Goal: Task Accomplishment & Management: Use online tool/utility

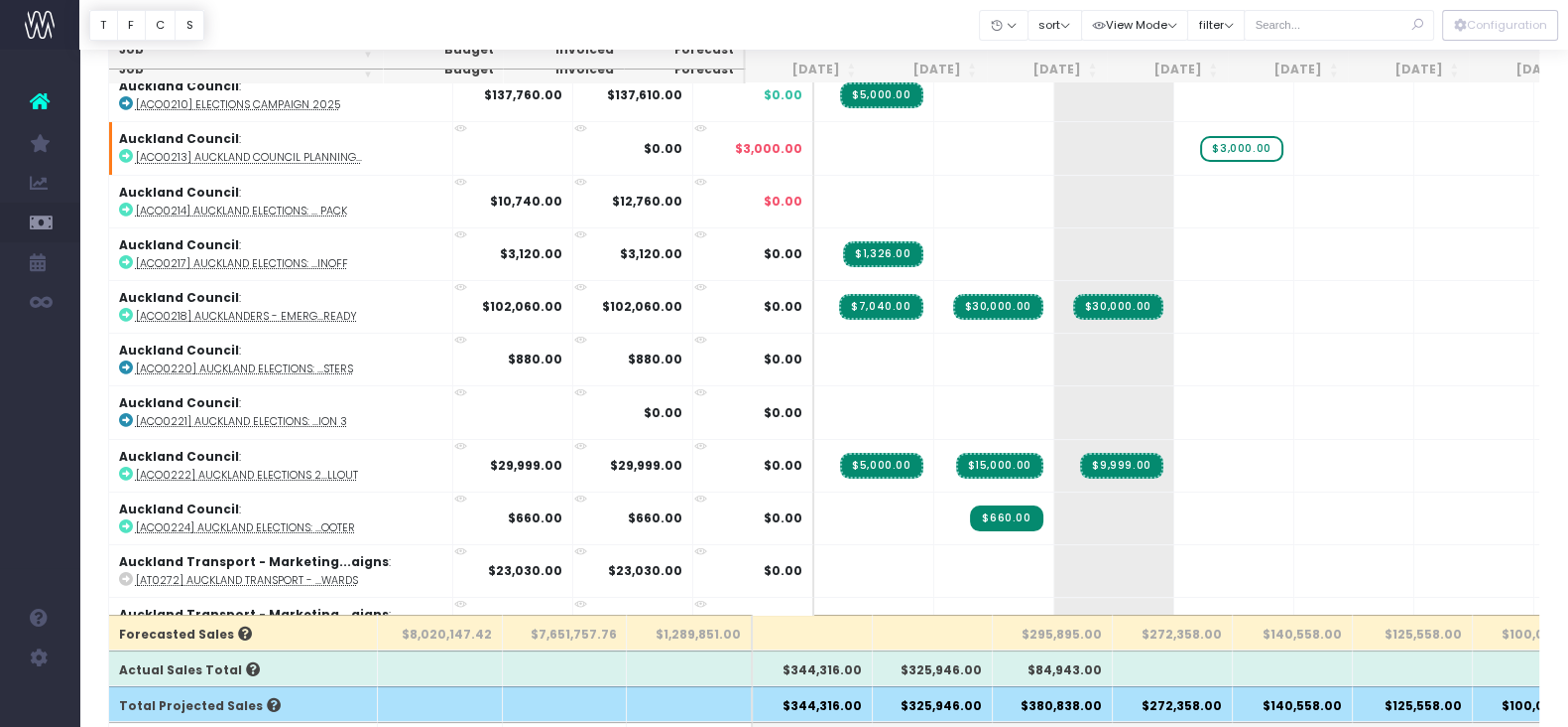
scroll to position [95, 0]
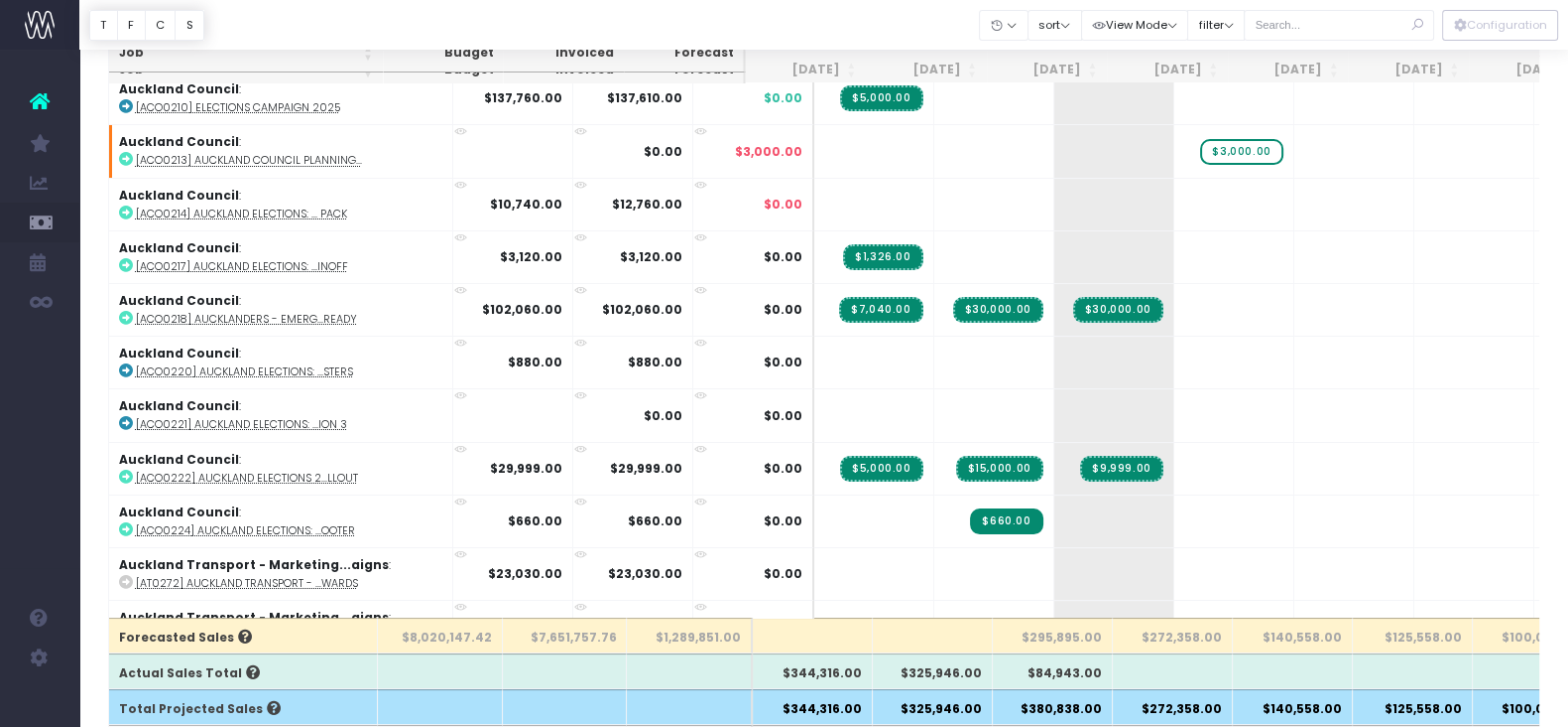
click at [1230, 46] on div at bounding box center [824, 25] width 1489 height 50
click at [1221, 18] on button "filter" at bounding box center [1217, 25] width 58 height 31
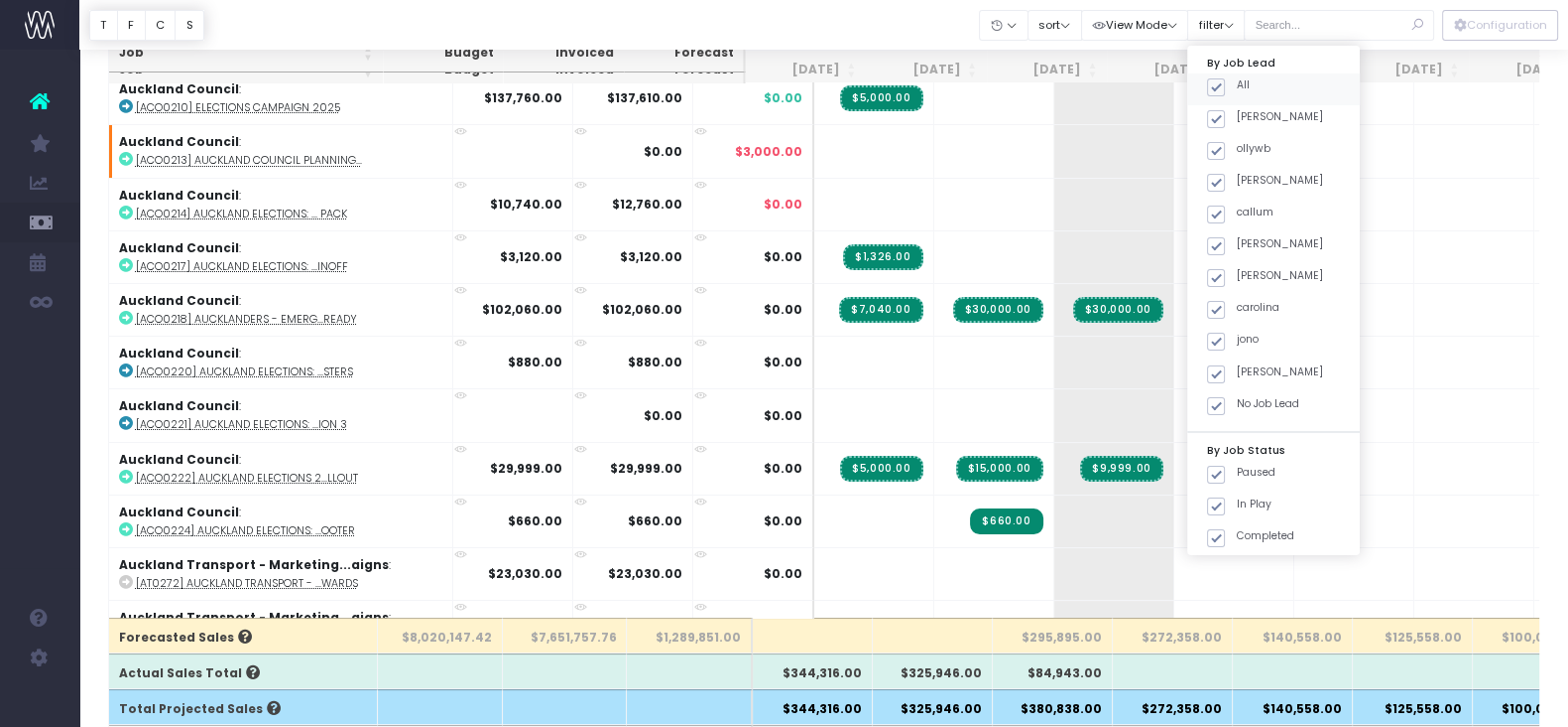
click at [1231, 86] on label "All" at bounding box center [1229, 86] width 43 height 16
click at [1237, 86] on input "All" at bounding box center [1243, 84] width 13 height 13
checkbox input "false"
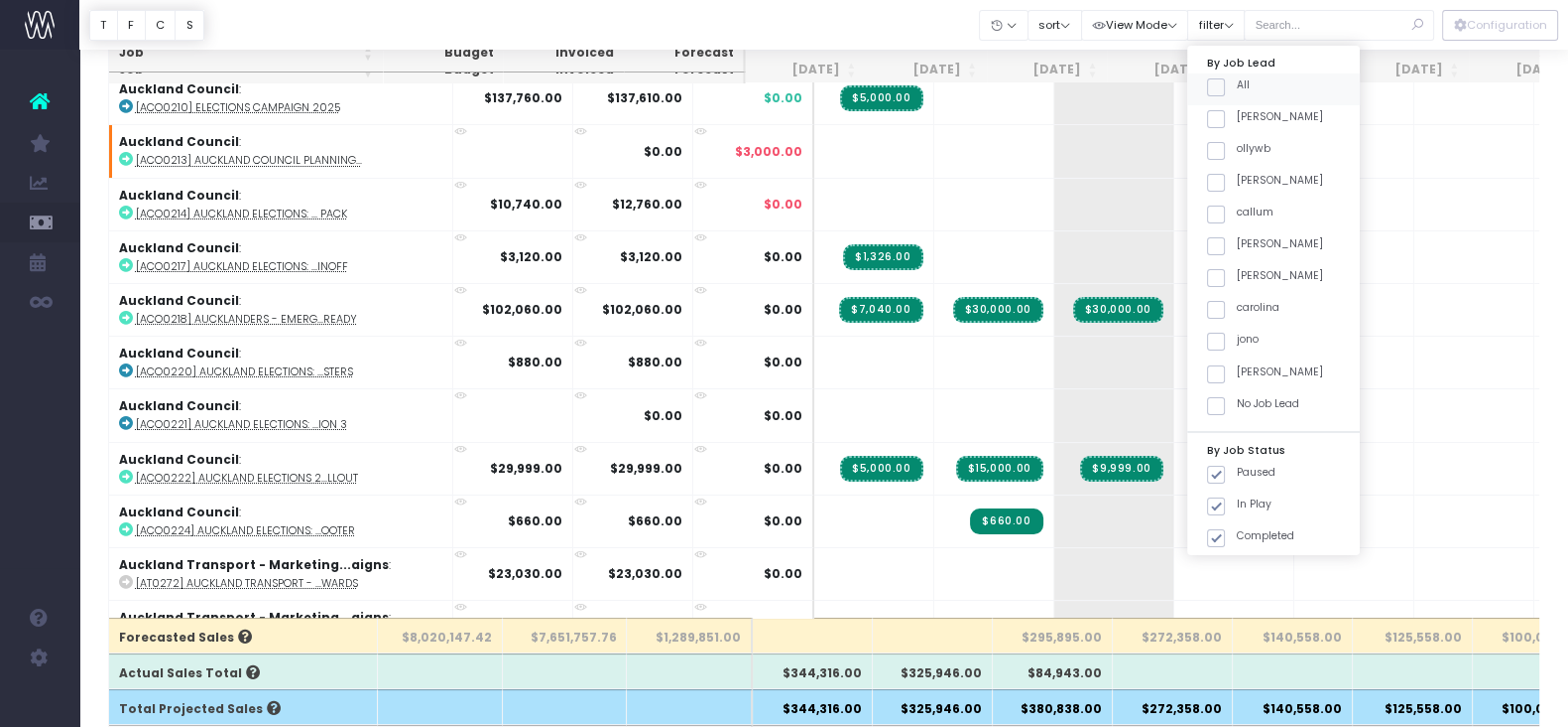
checkbox input "false"
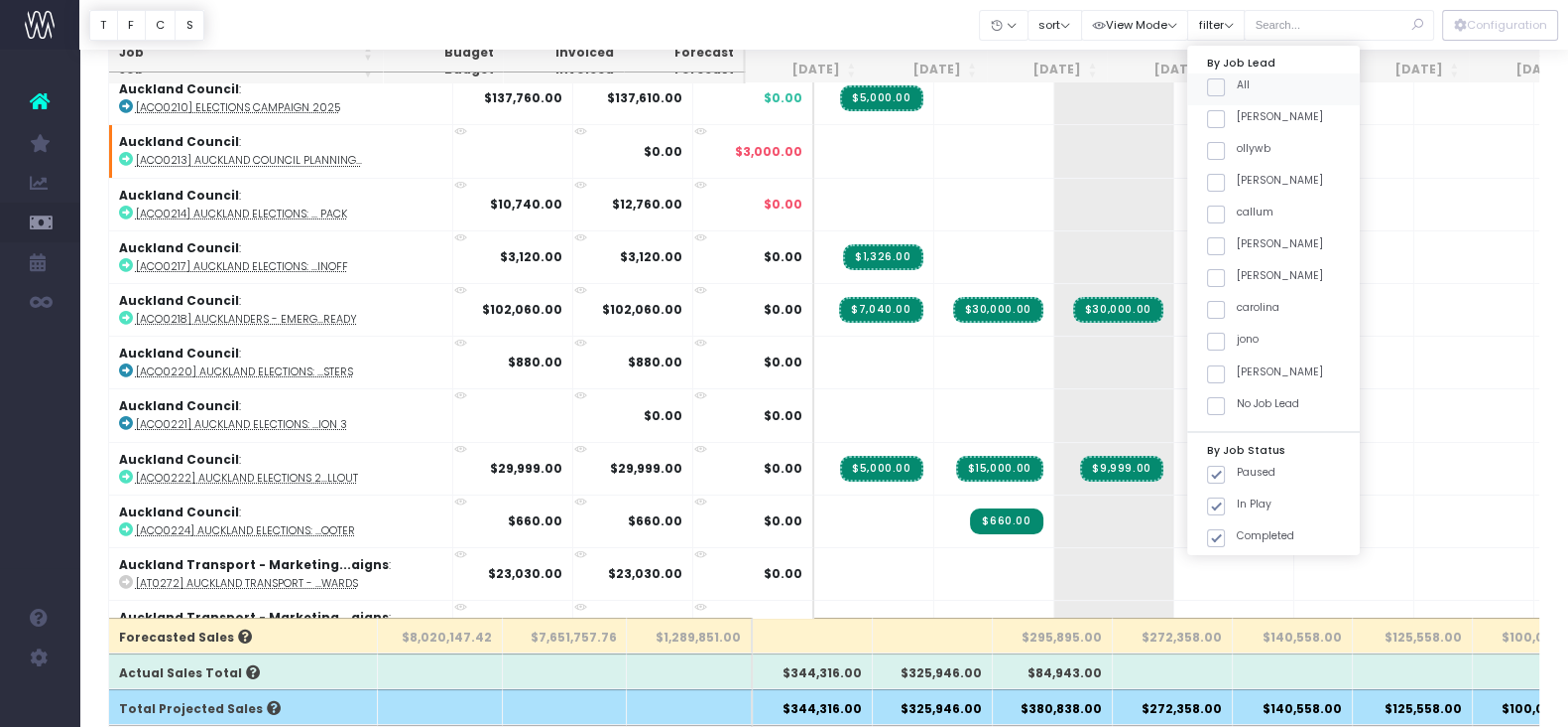
checkbox input "false"
click at [1269, 305] on label "carolina" at bounding box center [1244, 308] width 73 height 16
click at [1250, 305] on input "carolina" at bounding box center [1243, 306] width 13 height 13
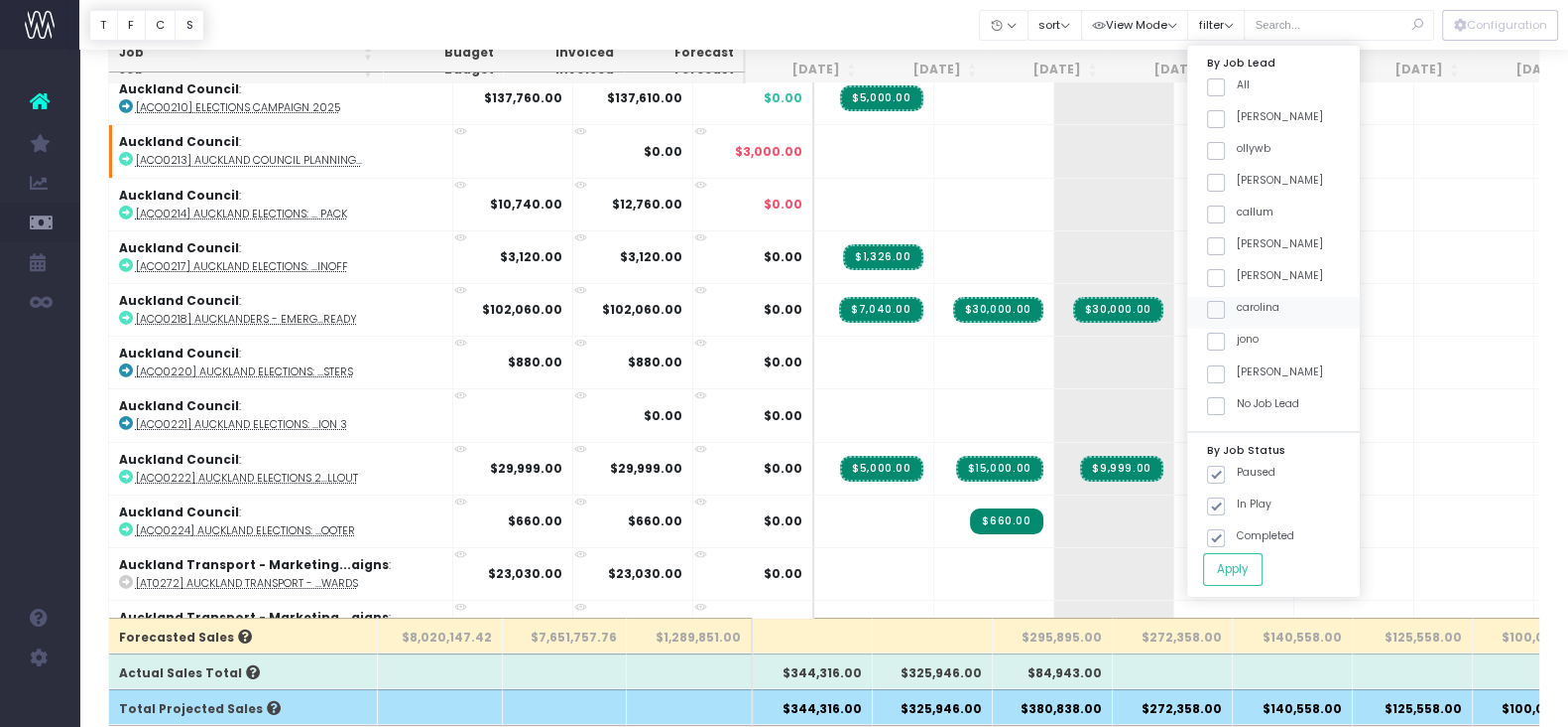
checkbox input "true"
click at [1245, 580] on button "Apply" at bounding box center [1234, 569] width 60 height 33
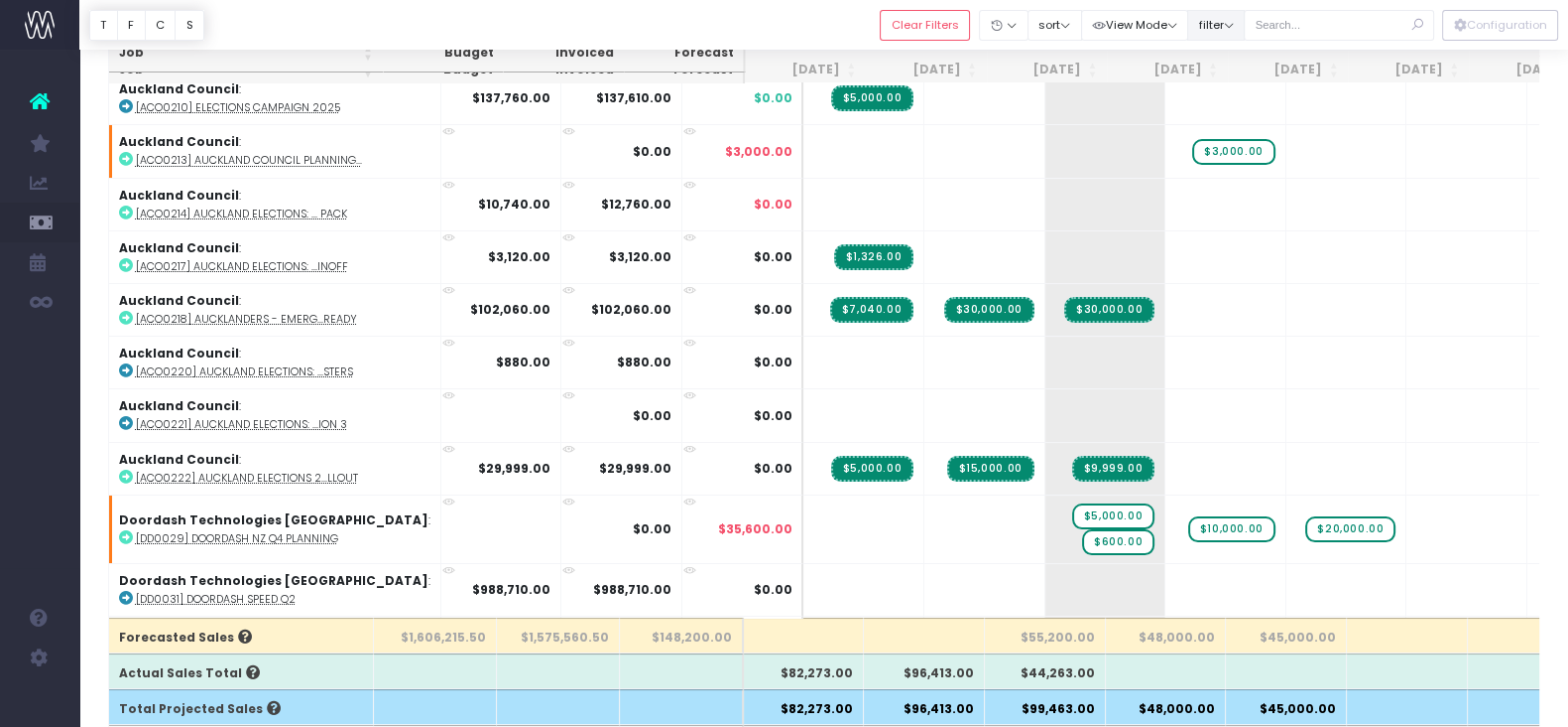
click at [1216, 23] on button "filter" at bounding box center [1217, 25] width 58 height 31
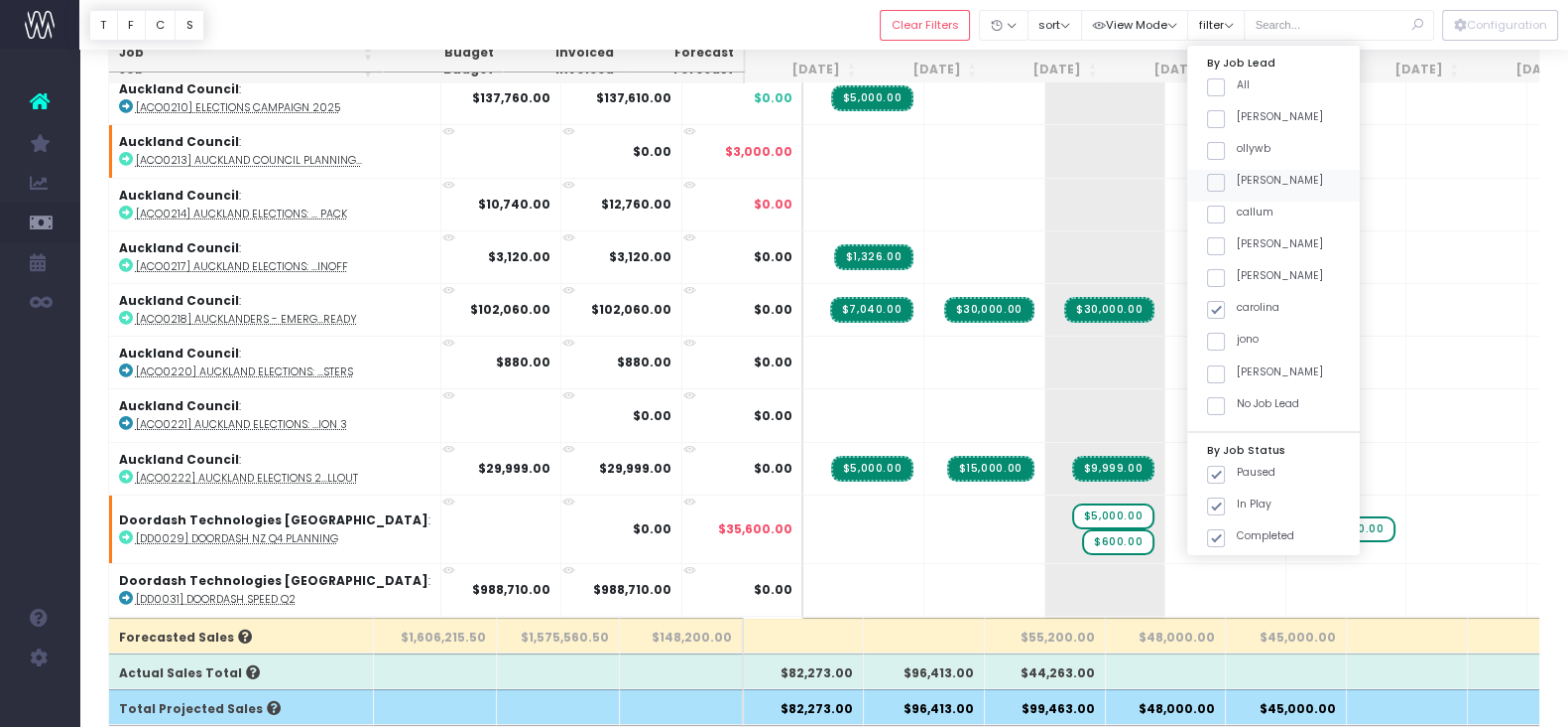
click at [1217, 176] on span at bounding box center [1217, 183] width 18 height 18
click at [1237, 176] on input "[PERSON_NAME]" at bounding box center [1243, 179] width 13 height 13
checkbox input "true"
click at [1220, 316] on span at bounding box center [1217, 310] width 18 height 18
click at [1237, 313] on input "carolina" at bounding box center [1243, 306] width 13 height 13
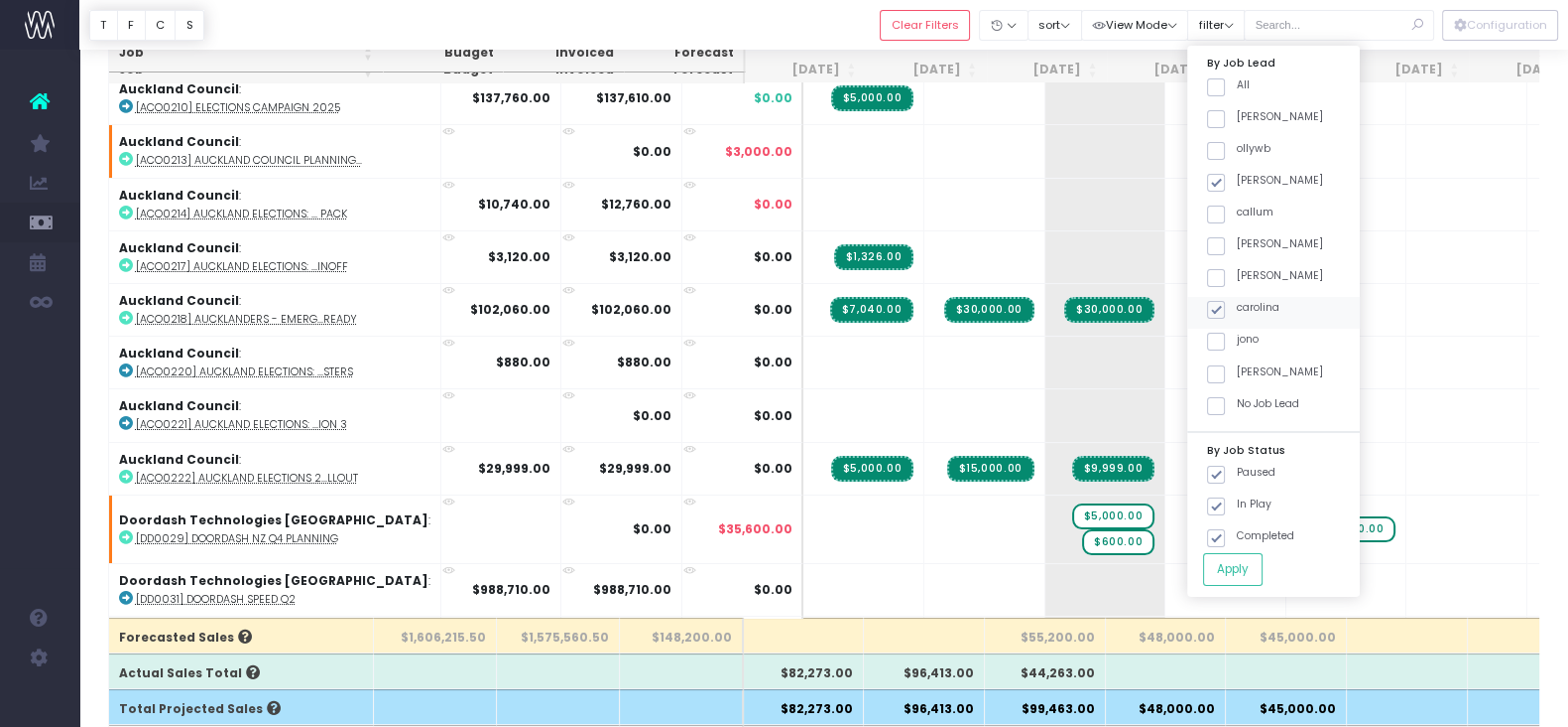
checkbox input "false"
click at [1230, 564] on button "Apply" at bounding box center [1234, 569] width 60 height 33
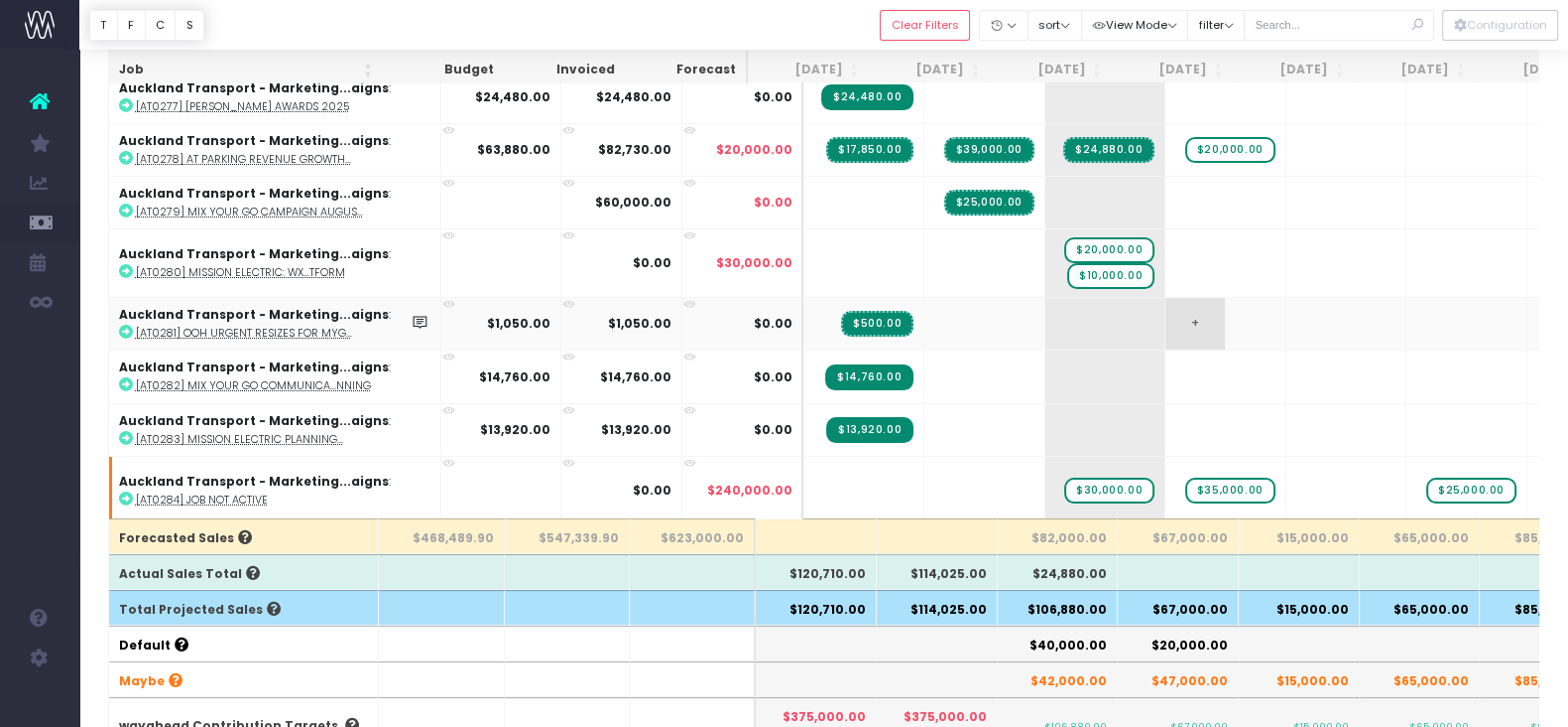
scroll to position [7, 0]
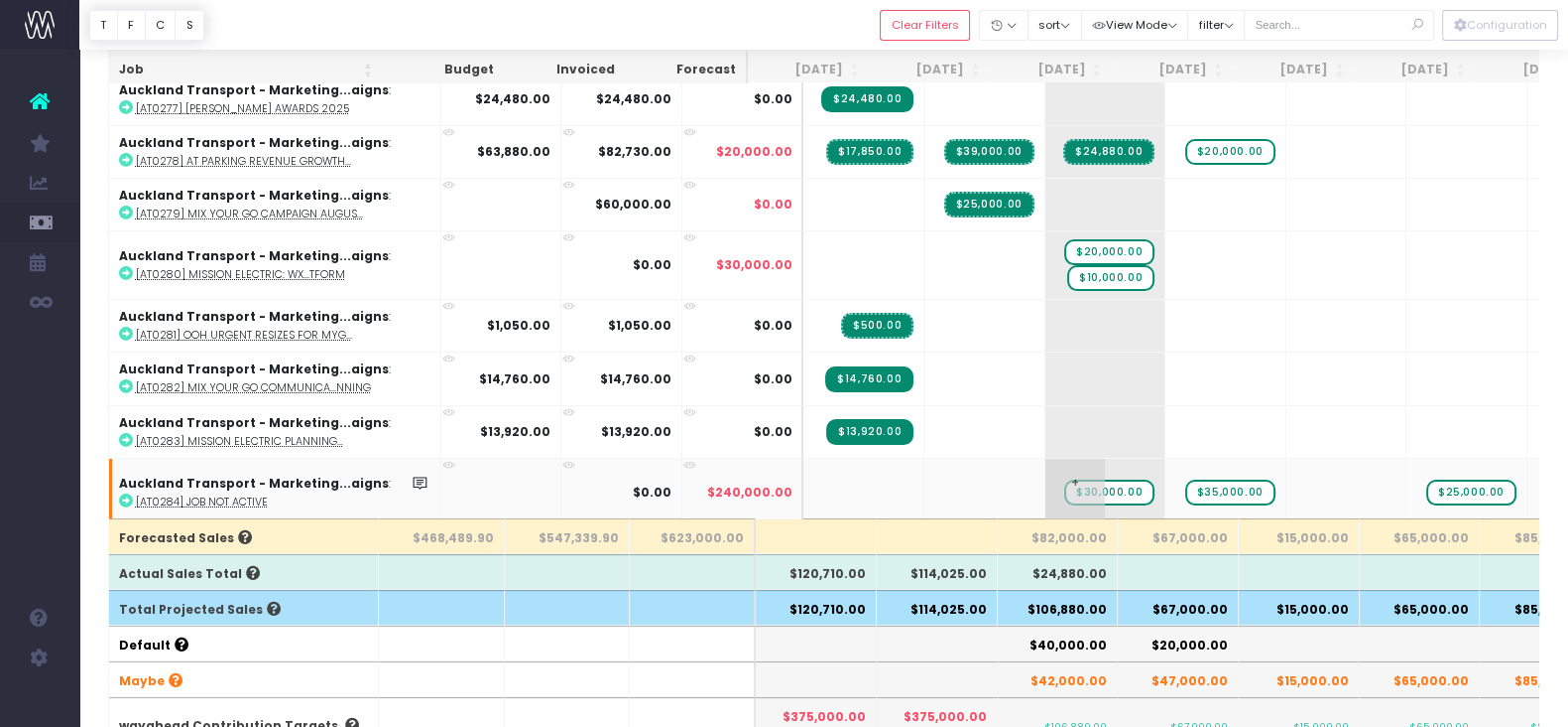
click at [1046, 458] on span "+" at bounding box center [1076, 492] width 60 height 68
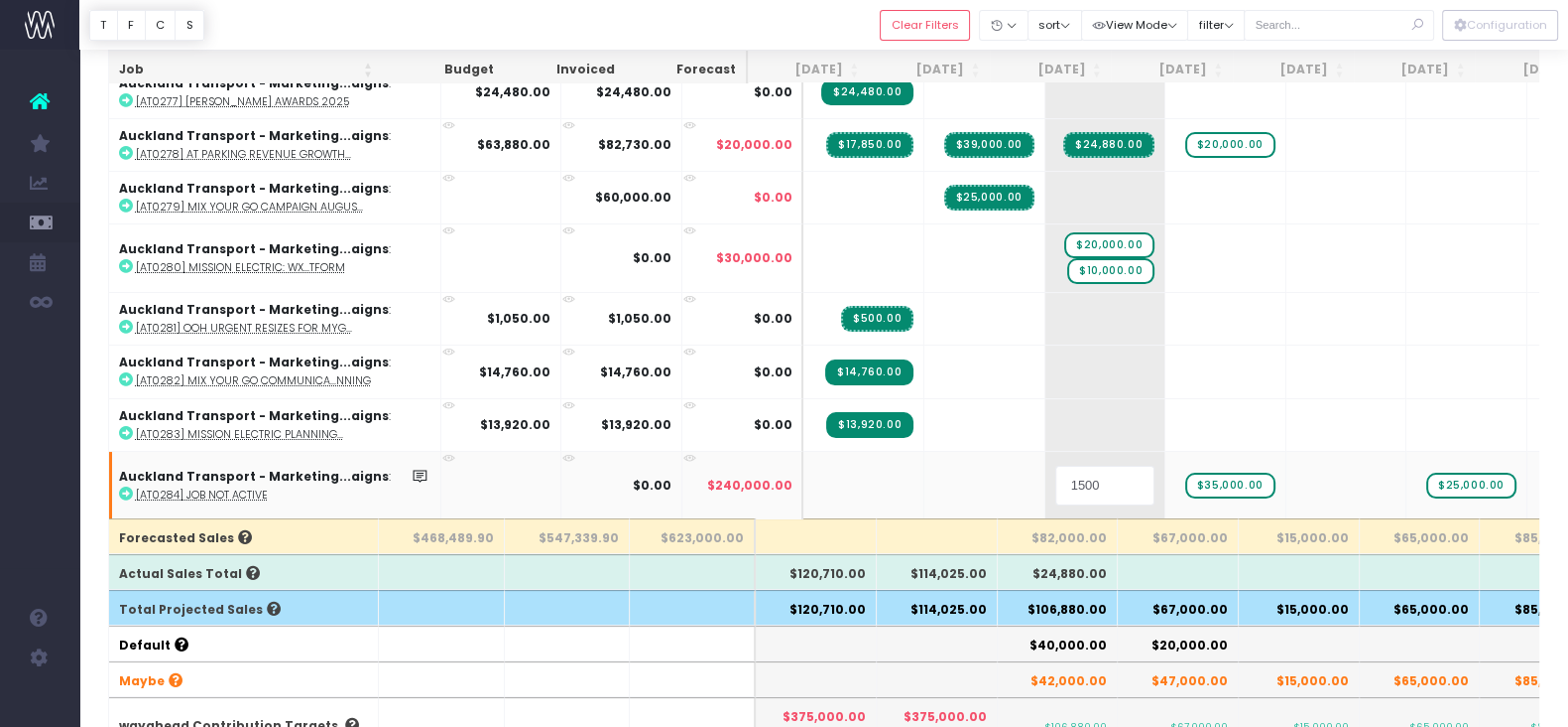
type input "15000"
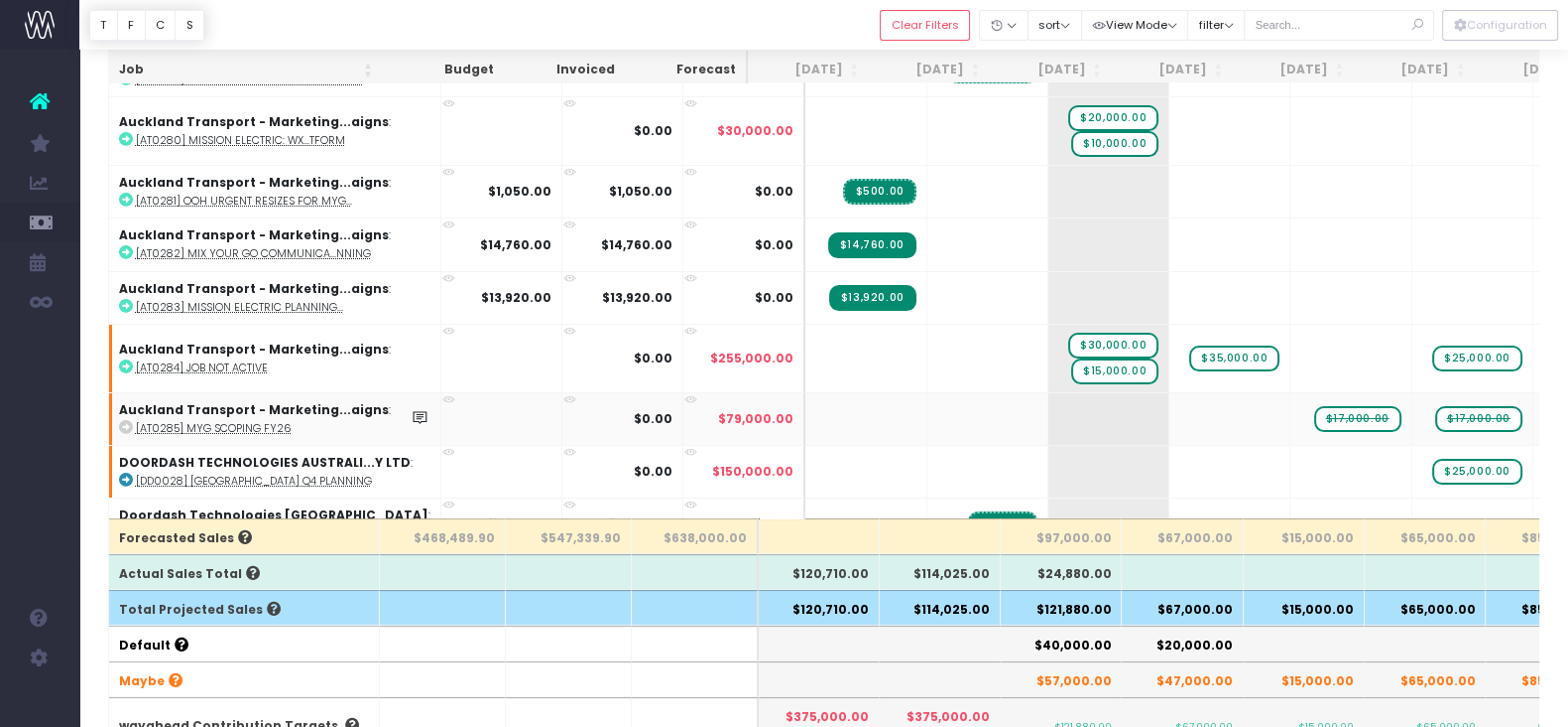
scroll to position [139, 0]
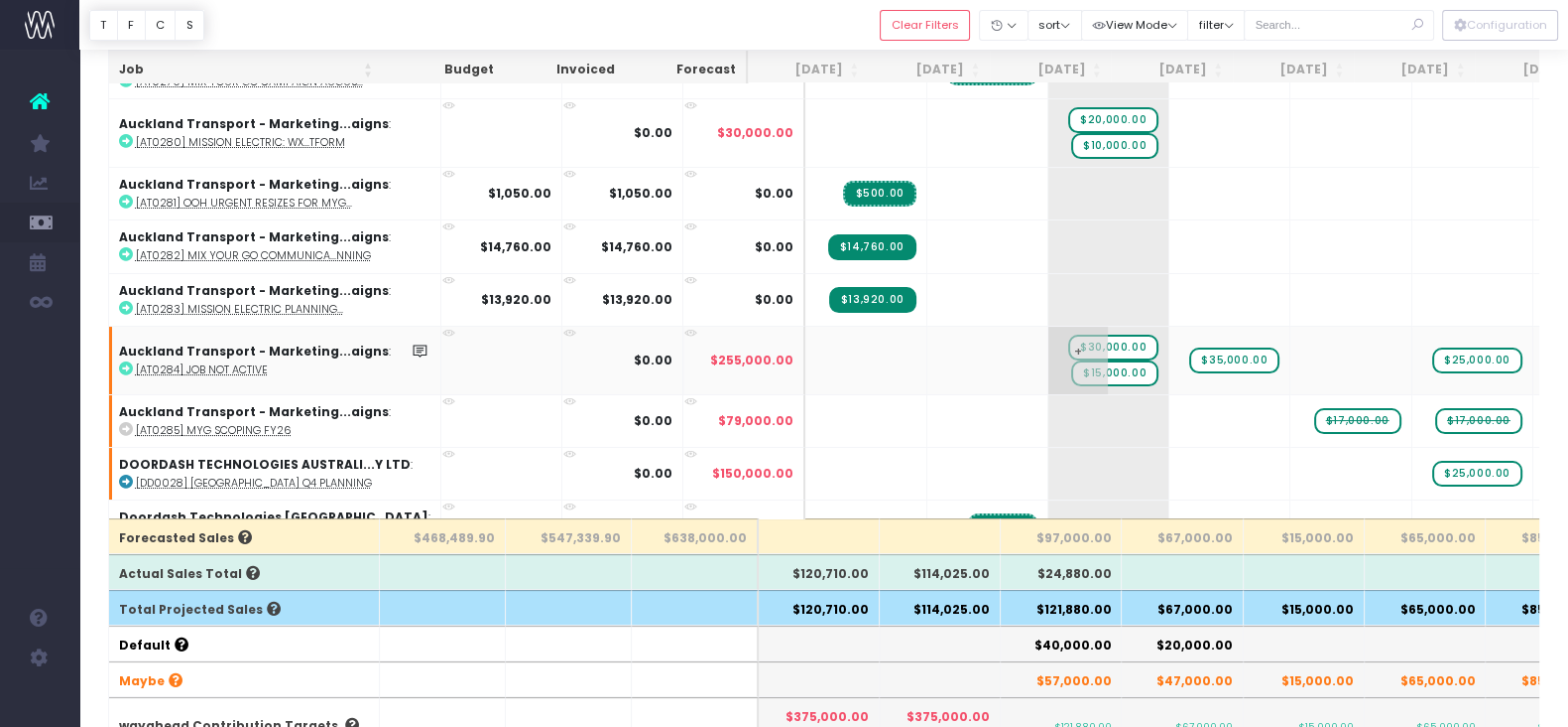
click at [1068, 335] on span "$30,000.00" at bounding box center [1113, 348] width 90 height 26
type input "15000"
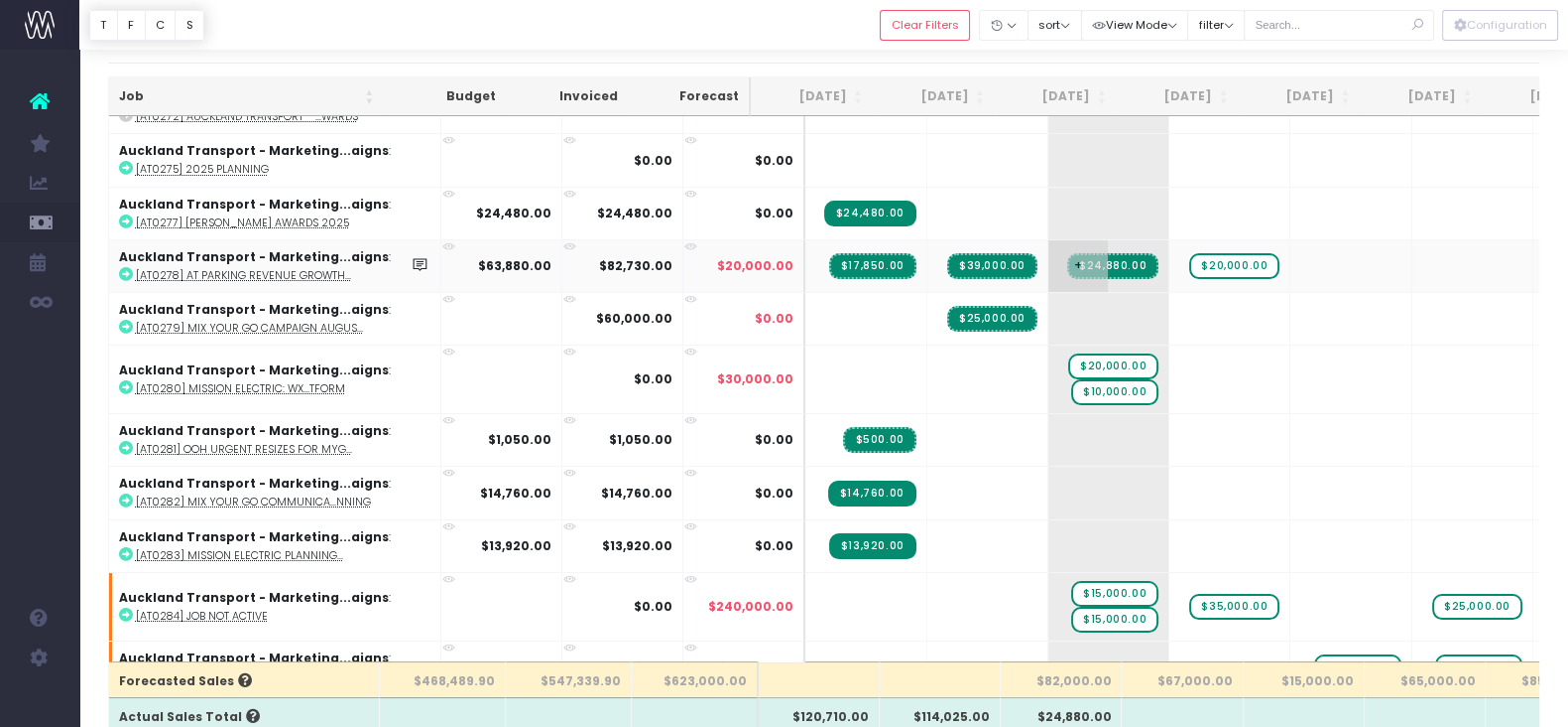
scroll to position [35, 0]
click at [1291, 281] on span "+" at bounding box center [1320, 268] width 61 height 52
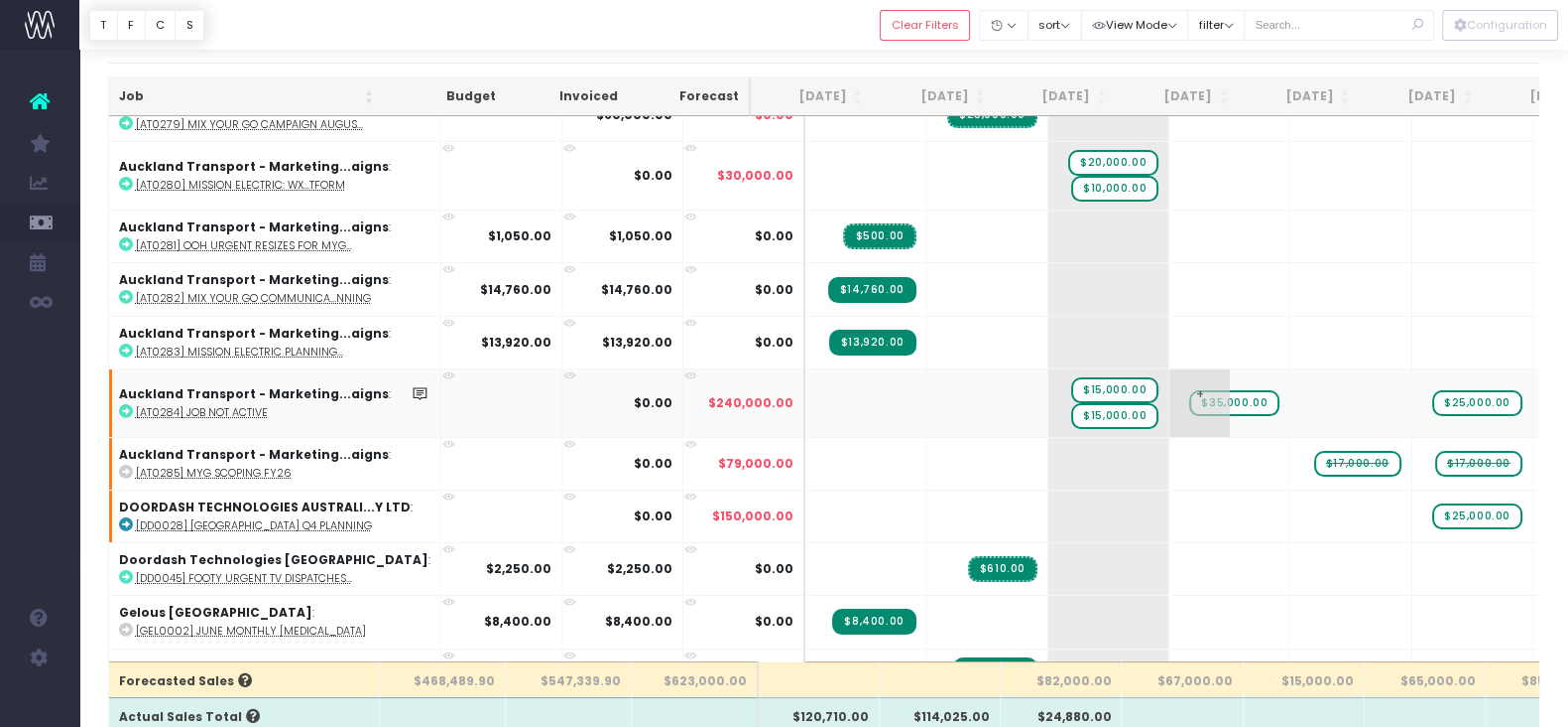
scroll to position [238, 0]
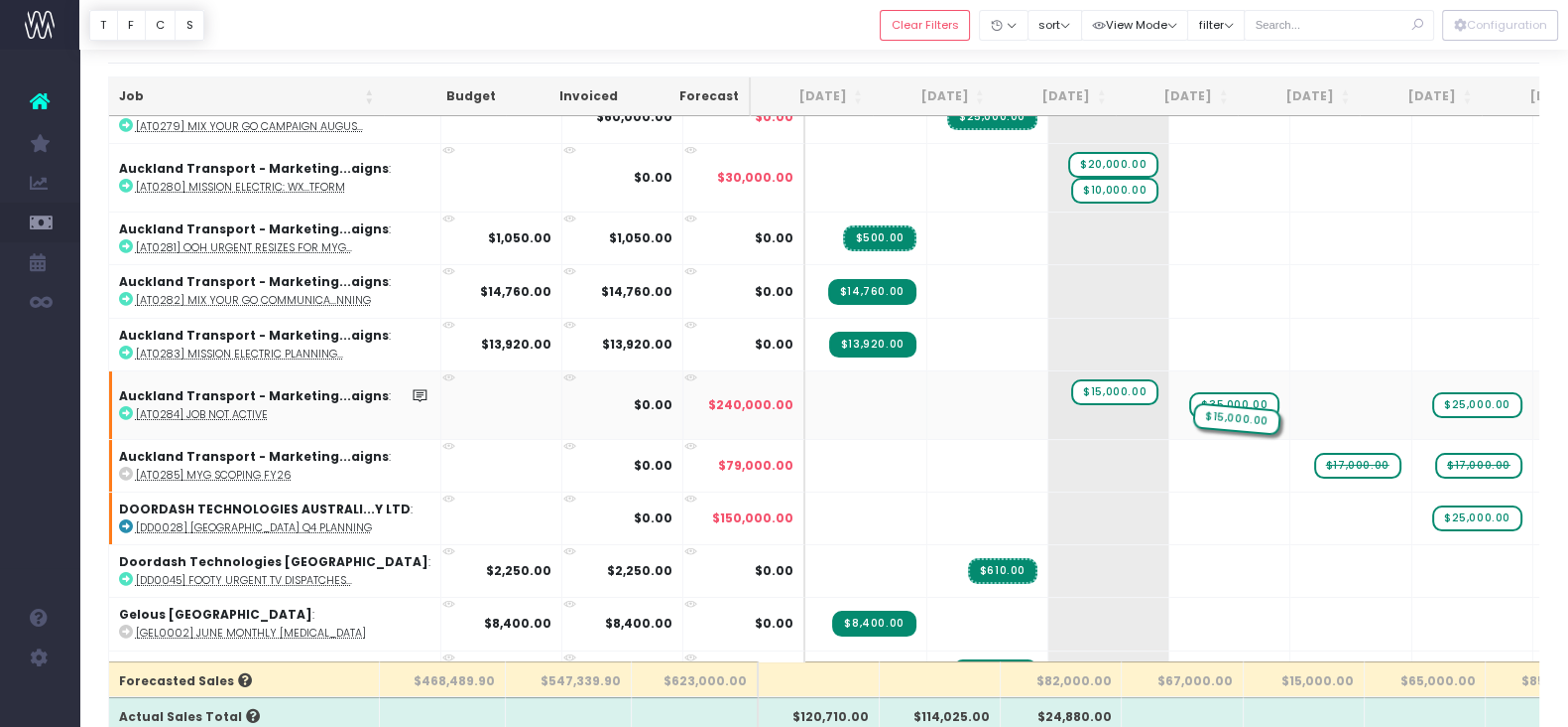
drag, startPoint x: 1075, startPoint y: 413, endPoint x: 1184, endPoint y: 401, distance: 109.7
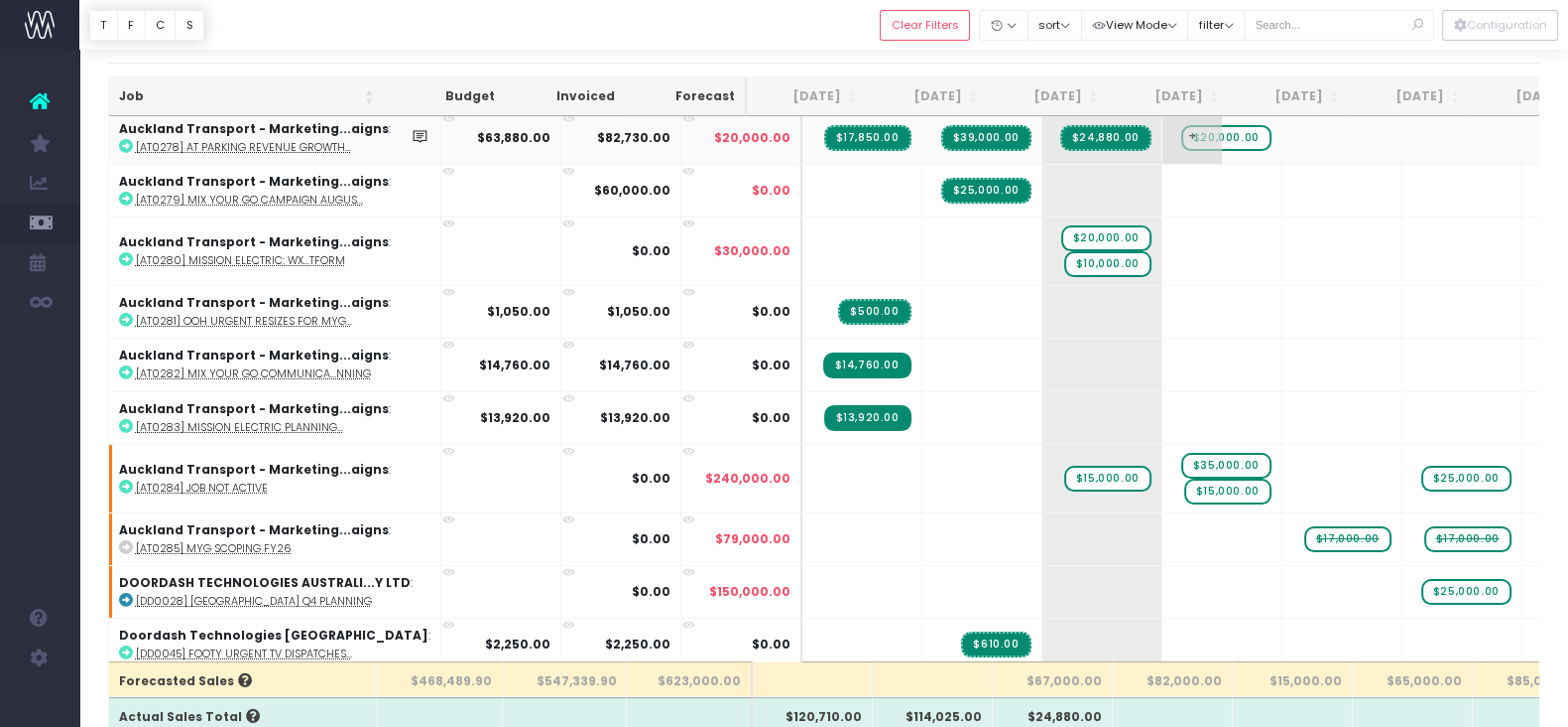
scroll to position [164, 0]
click at [1186, 456] on span "$35,000.00" at bounding box center [1227, 465] width 90 height 26
type input "15000"
click at [231, 541] on abbr "[AT0285] MYG Scoping FY26" at bounding box center [214, 548] width 156 height 15
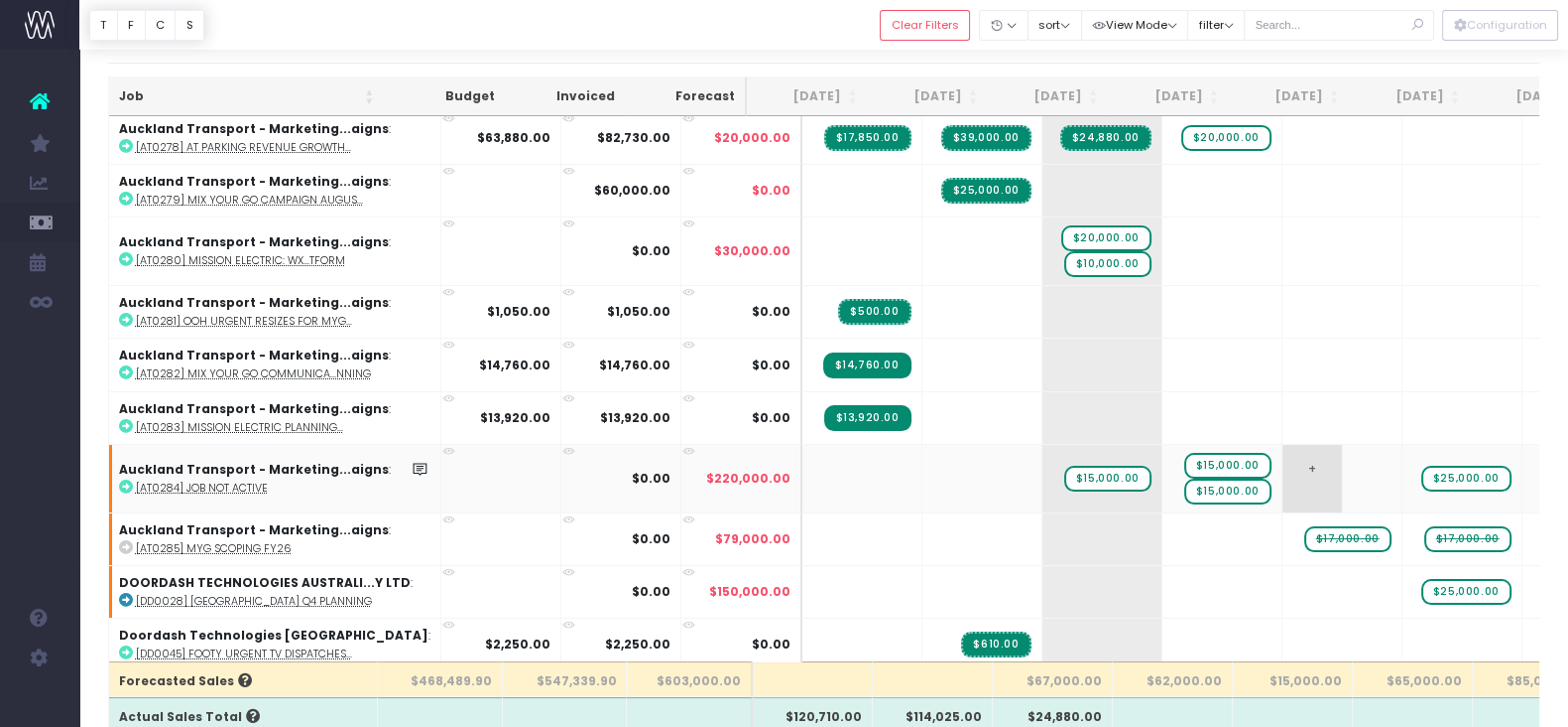
click at [1283, 459] on span "+" at bounding box center [1312, 478] width 60 height 68
type input "20000"
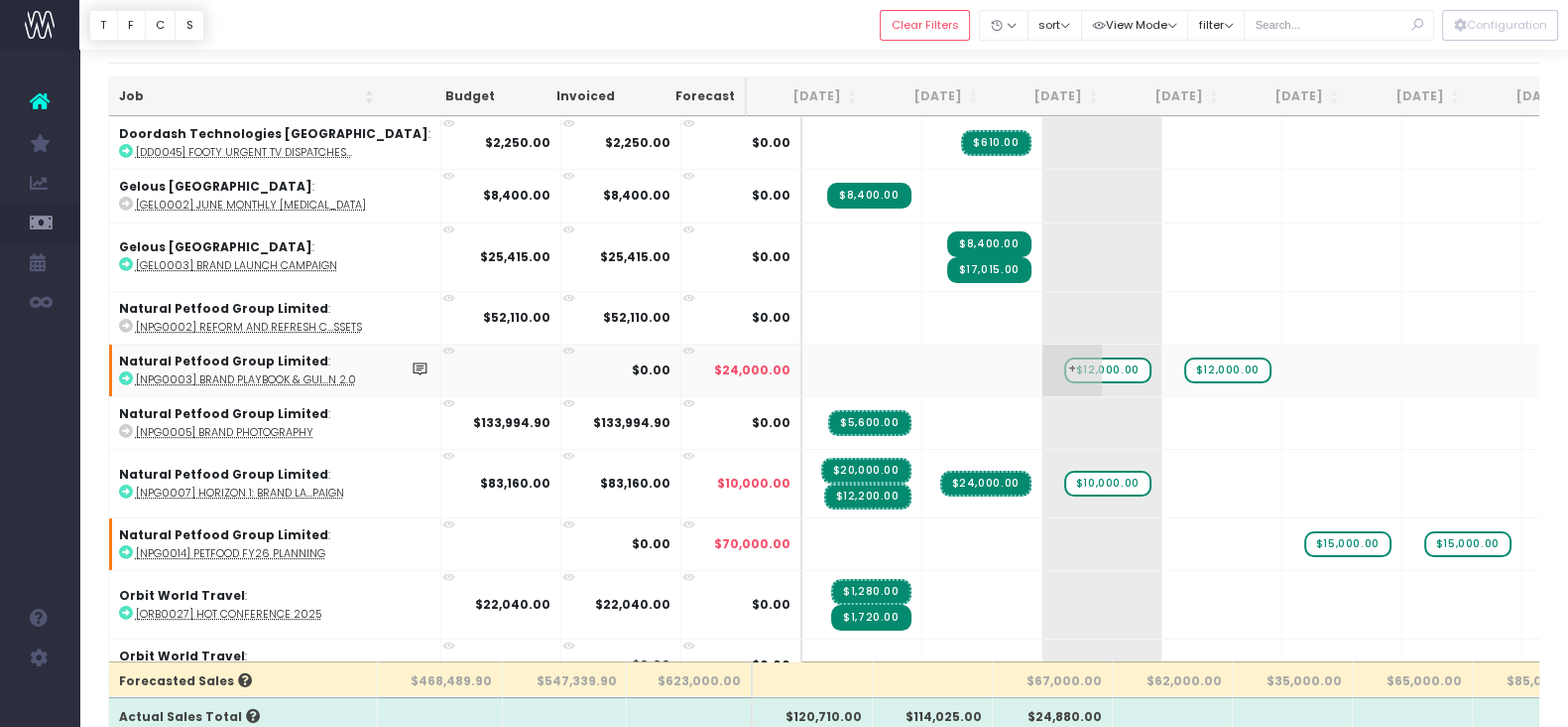
scroll to position [701, 0]
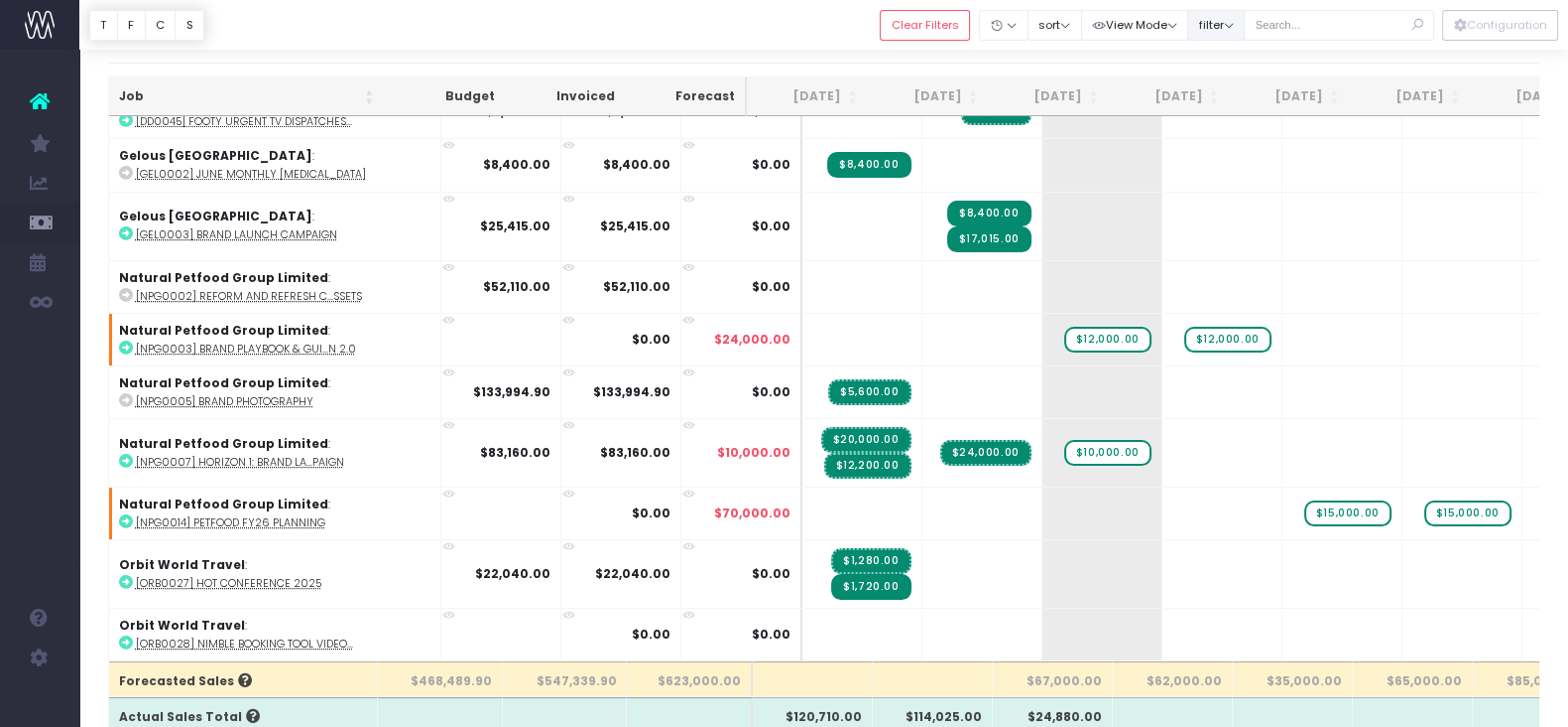
click at [1229, 22] on button "filter" at bounding box center [1217, 25] width 58 height 31
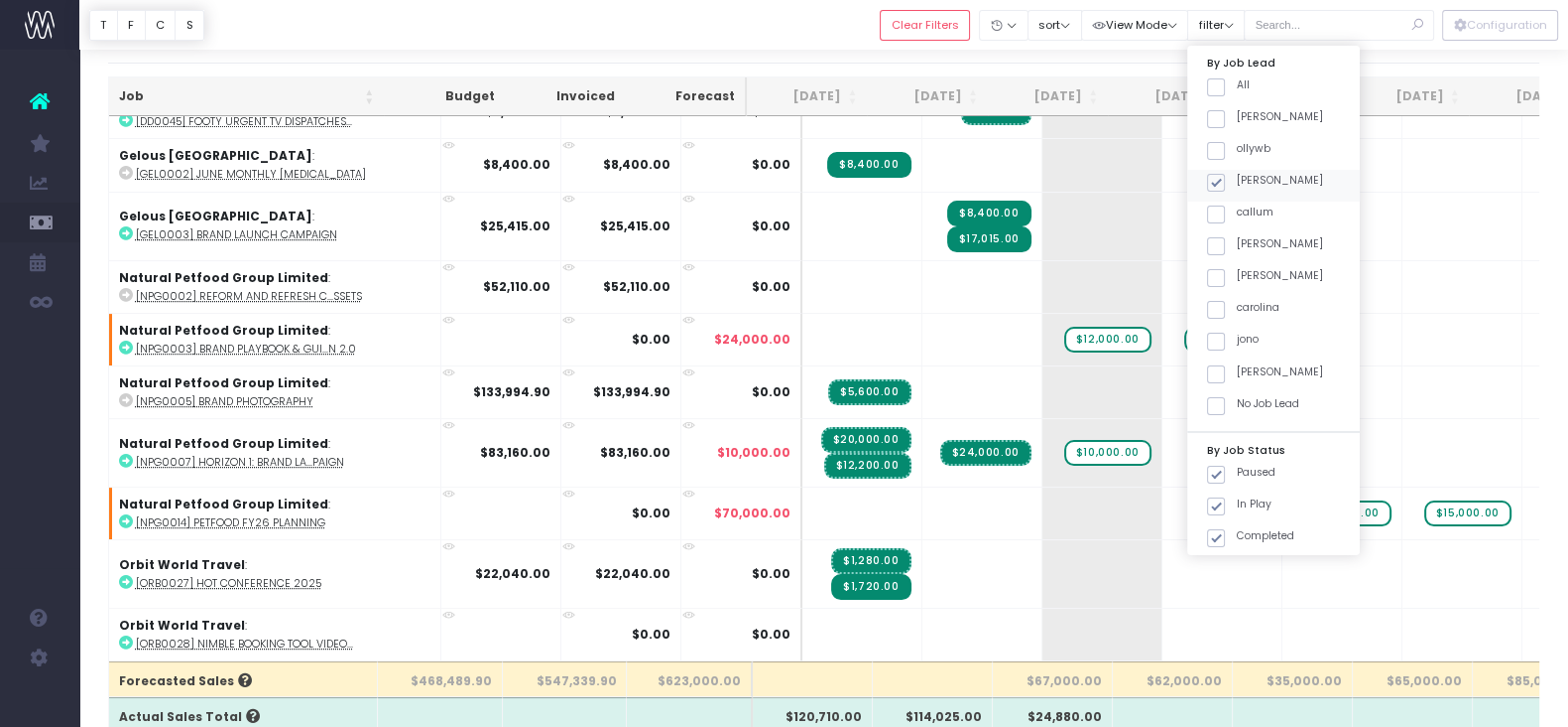
click at [1225, 184] on span at bounding box center [1217, 183] width 18 height 18
click at [1237, 184] on input "[PERSON_NAME]" at bounding box center [1243, 179] width 13 height 13
checkbox input "false"
click at [1222, 374] on span at bounding box center [1217, 374] width 18 height 18
click at [1237, 374] on input "[PERSON_NAME]" at bounding box center [1243, 370] width 13 height 13
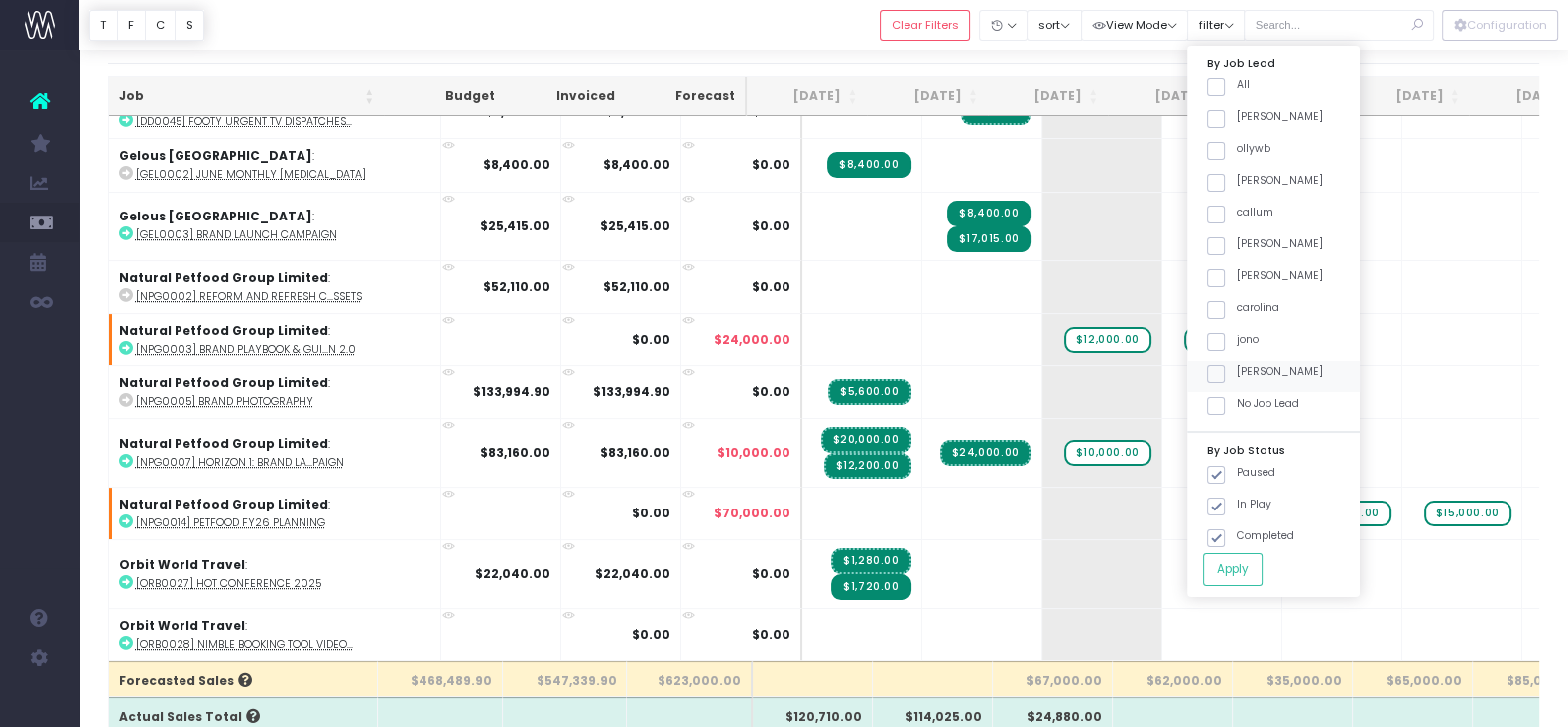
checkbox input "true"
click at [1235, 563] on button "Apply" at bounding box center [1234, 569] width 60 height 33
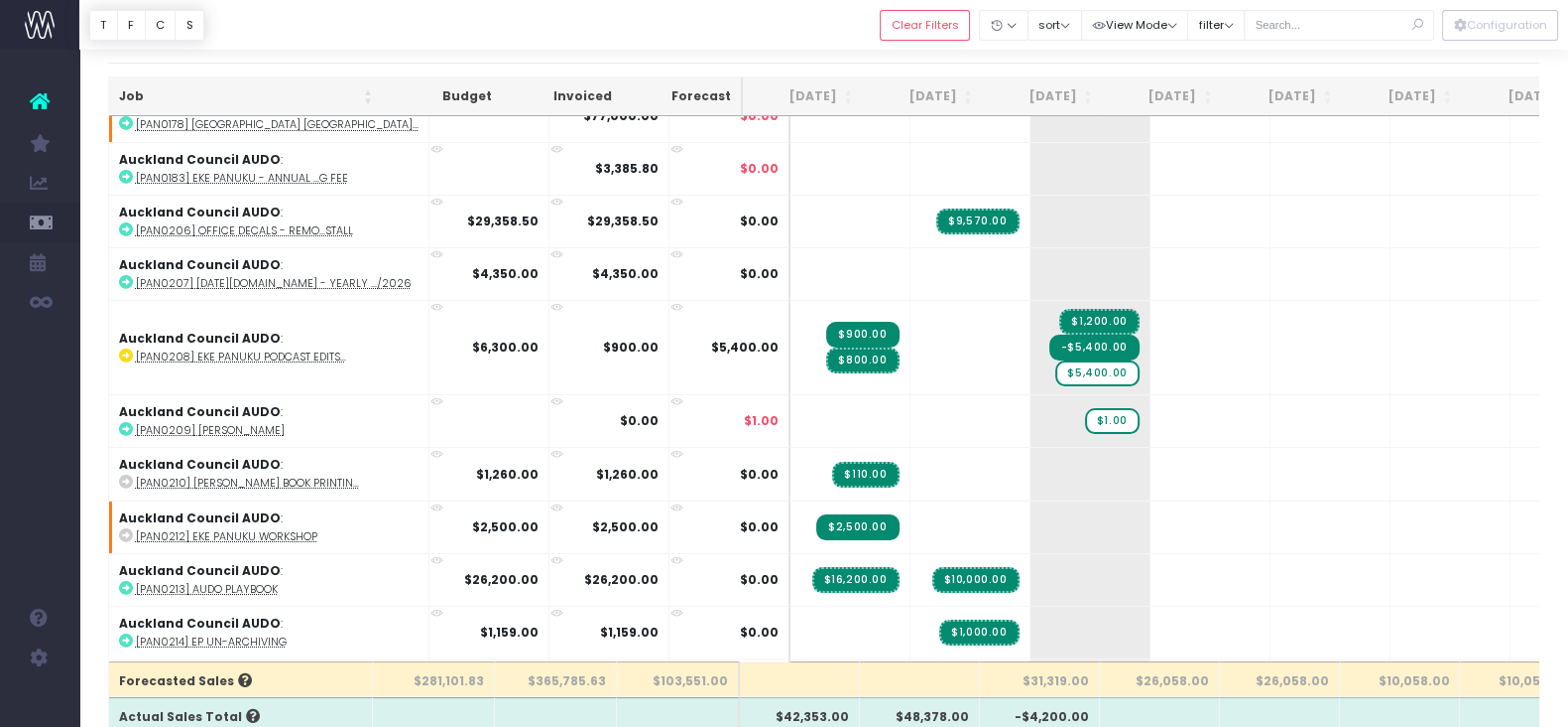
scroll to position [176, 0]
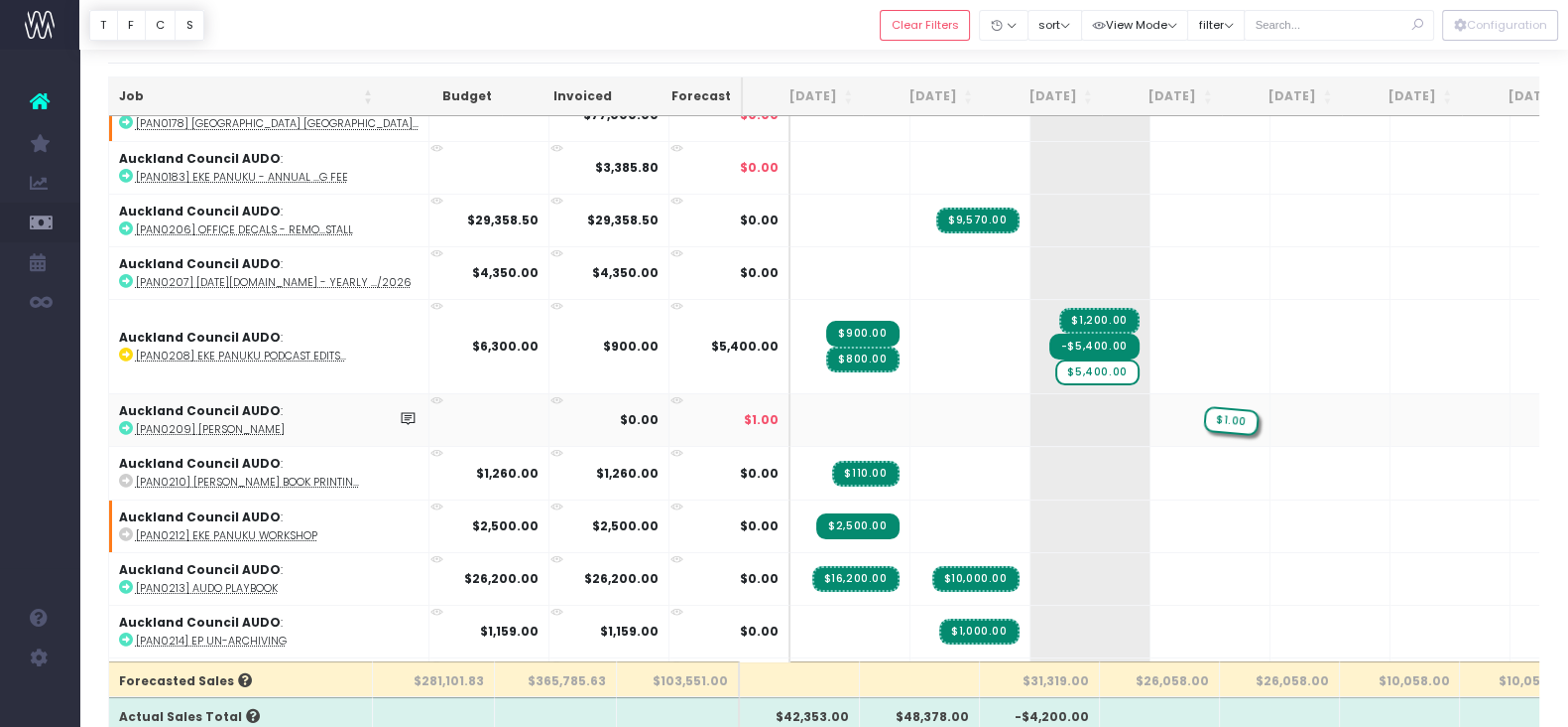
drag, startPoint x: 1070, startPoint y: 409, endPoint x: 1169, endPoint y: 409, distance: 99.0
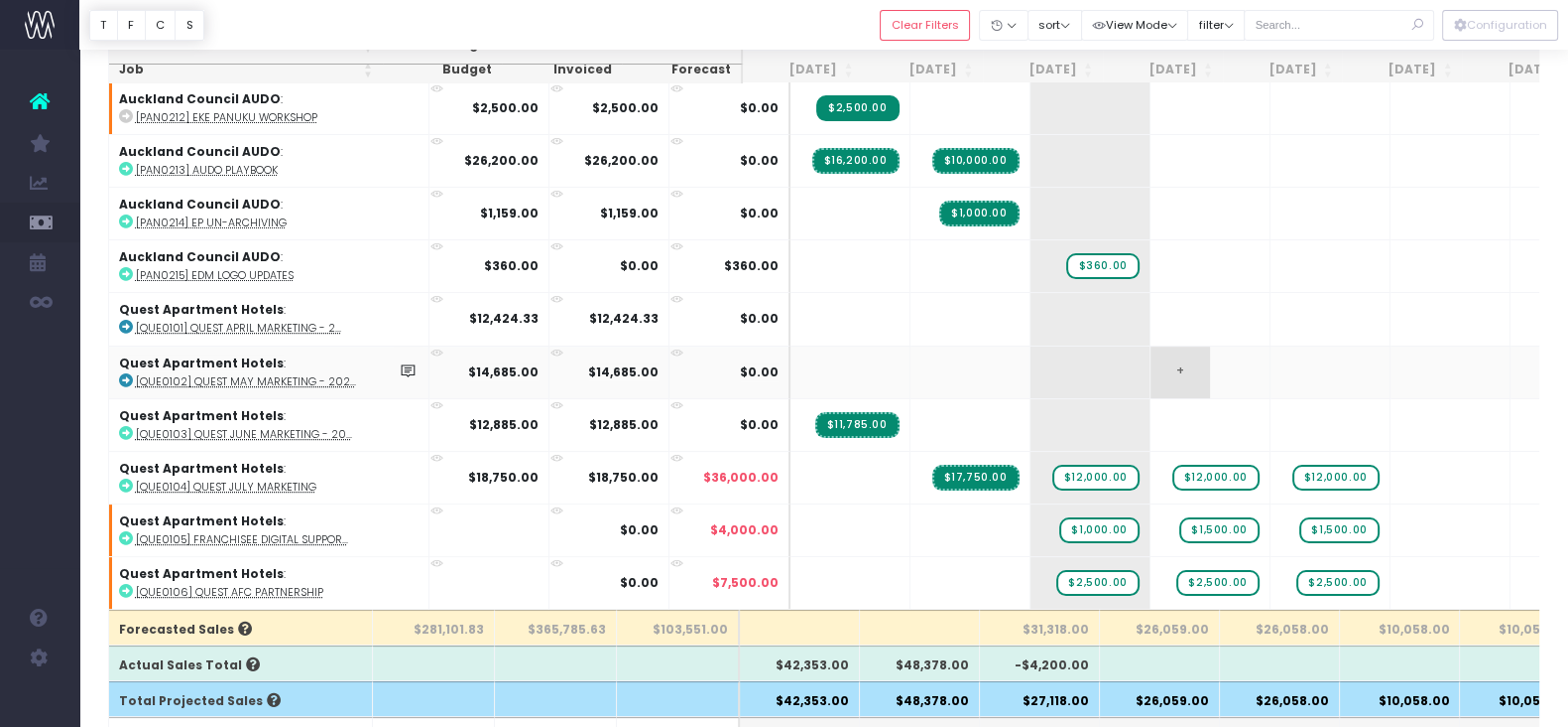
scroll to position [96, 0]
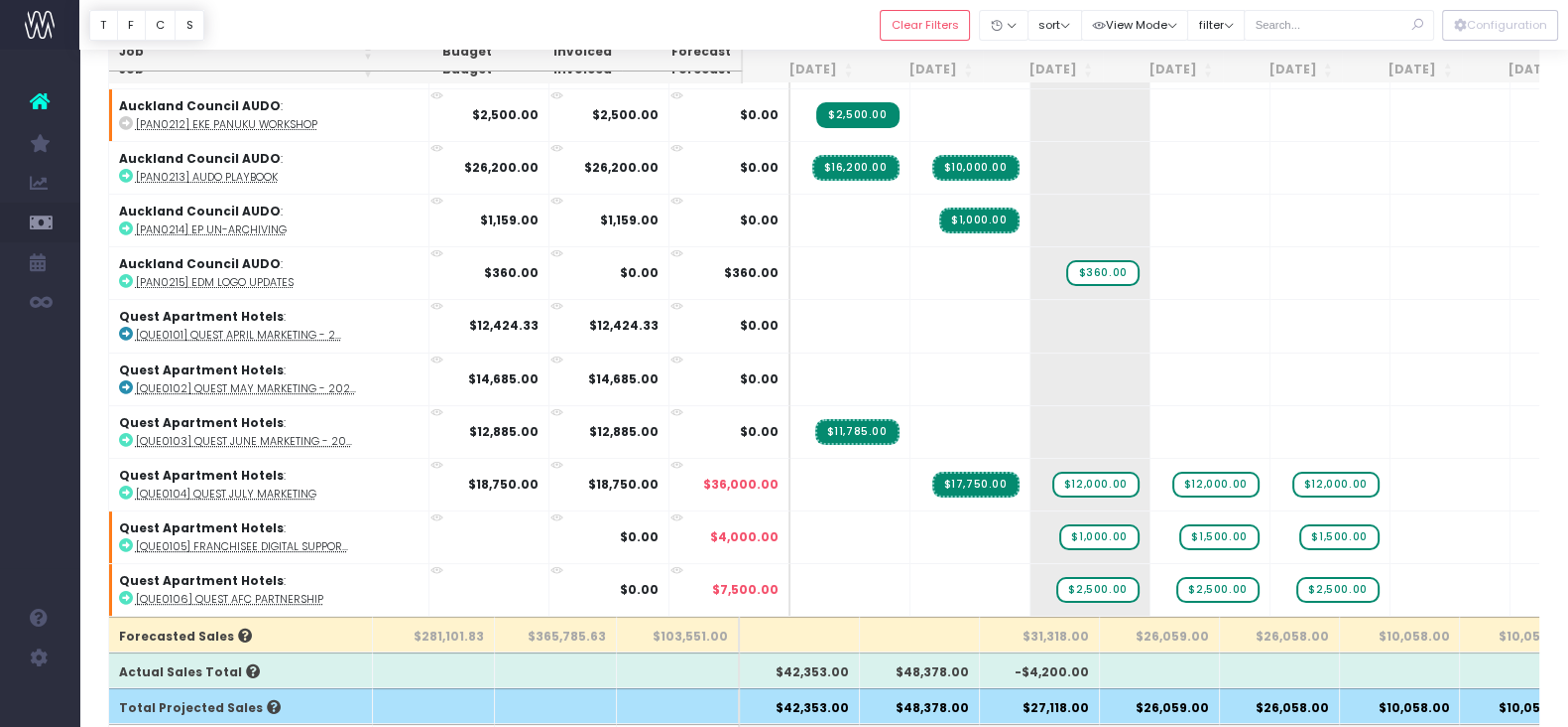
click at [880, 6] on div "Clear Filters" at bounding box center [930, 25] width 100 height 41
click at [901, 11] on button "Clear Filters" at bounding box center [925, 25] width 90 height 31
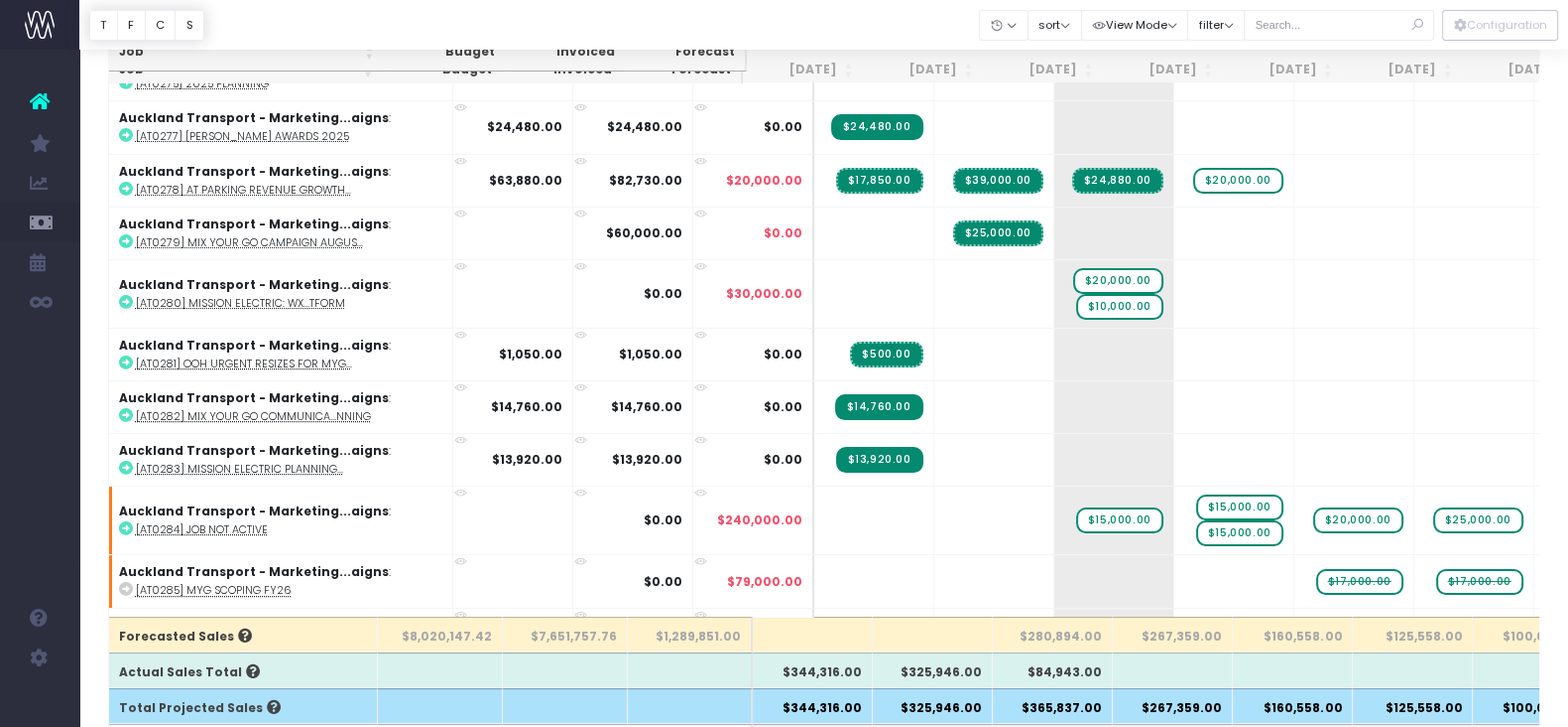
click at [901, 11] on div at bounding box center [824, 25] width 1489 height 50
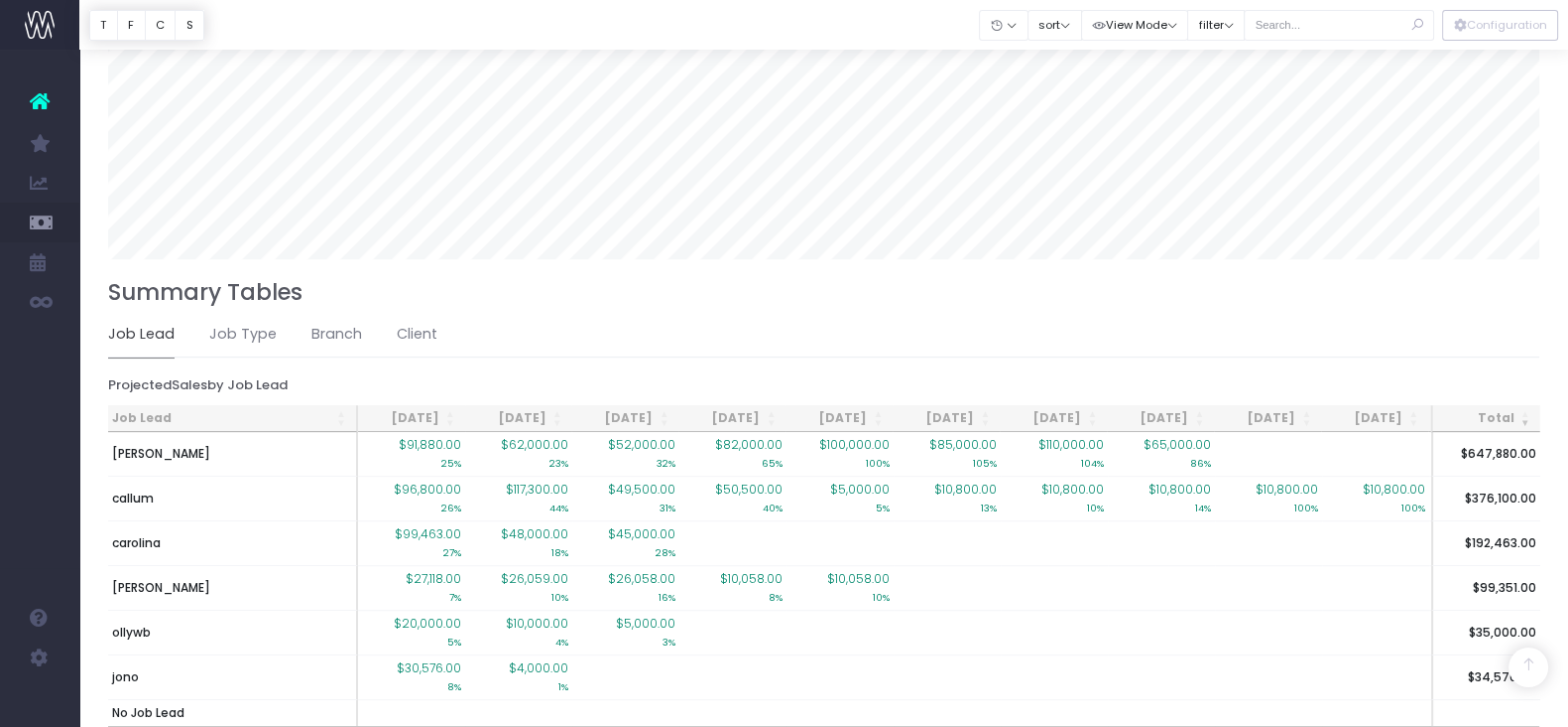
scroll to position [1242, 0]
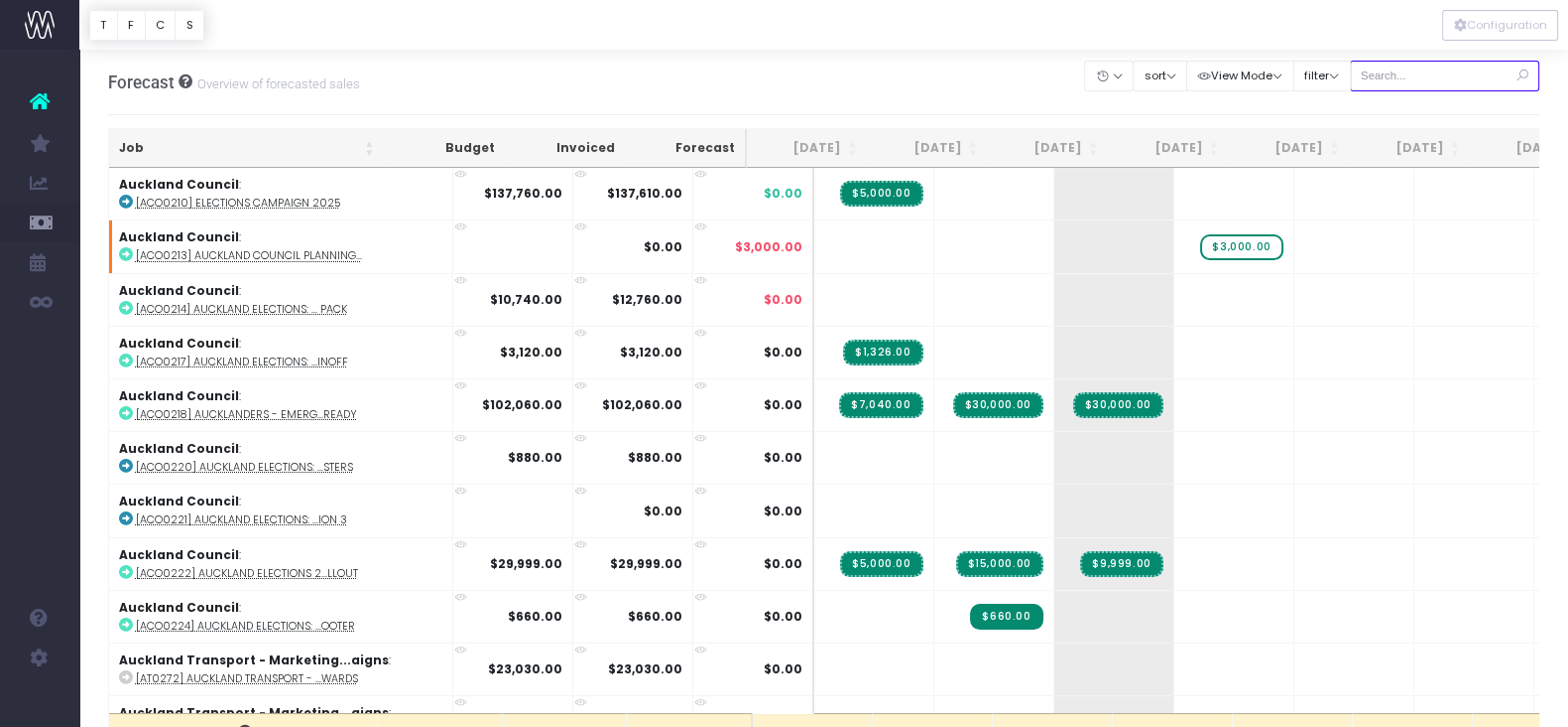
click at [1404, 76] on input "text" at bounding box center [1445, 76] width 191 height 31
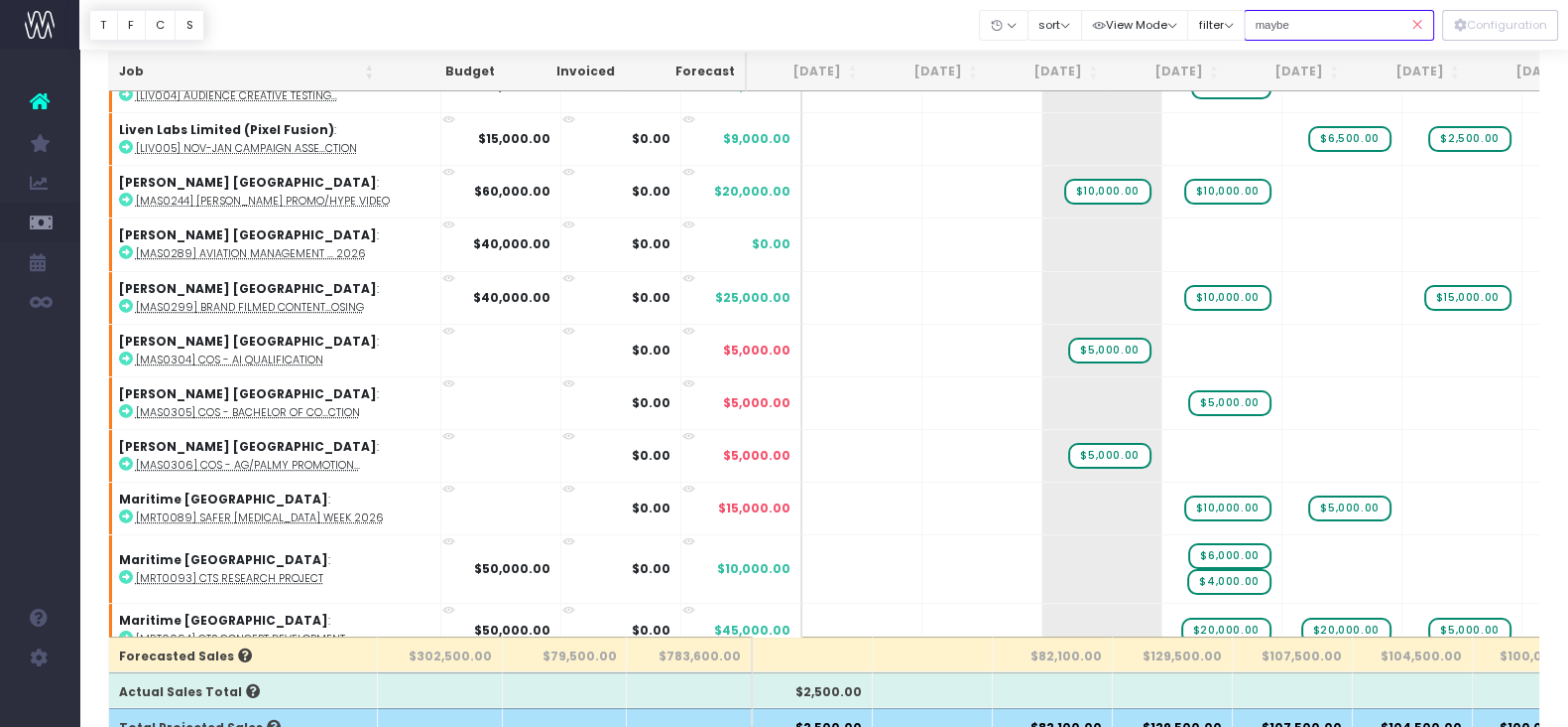
scroll to position [648, 0]
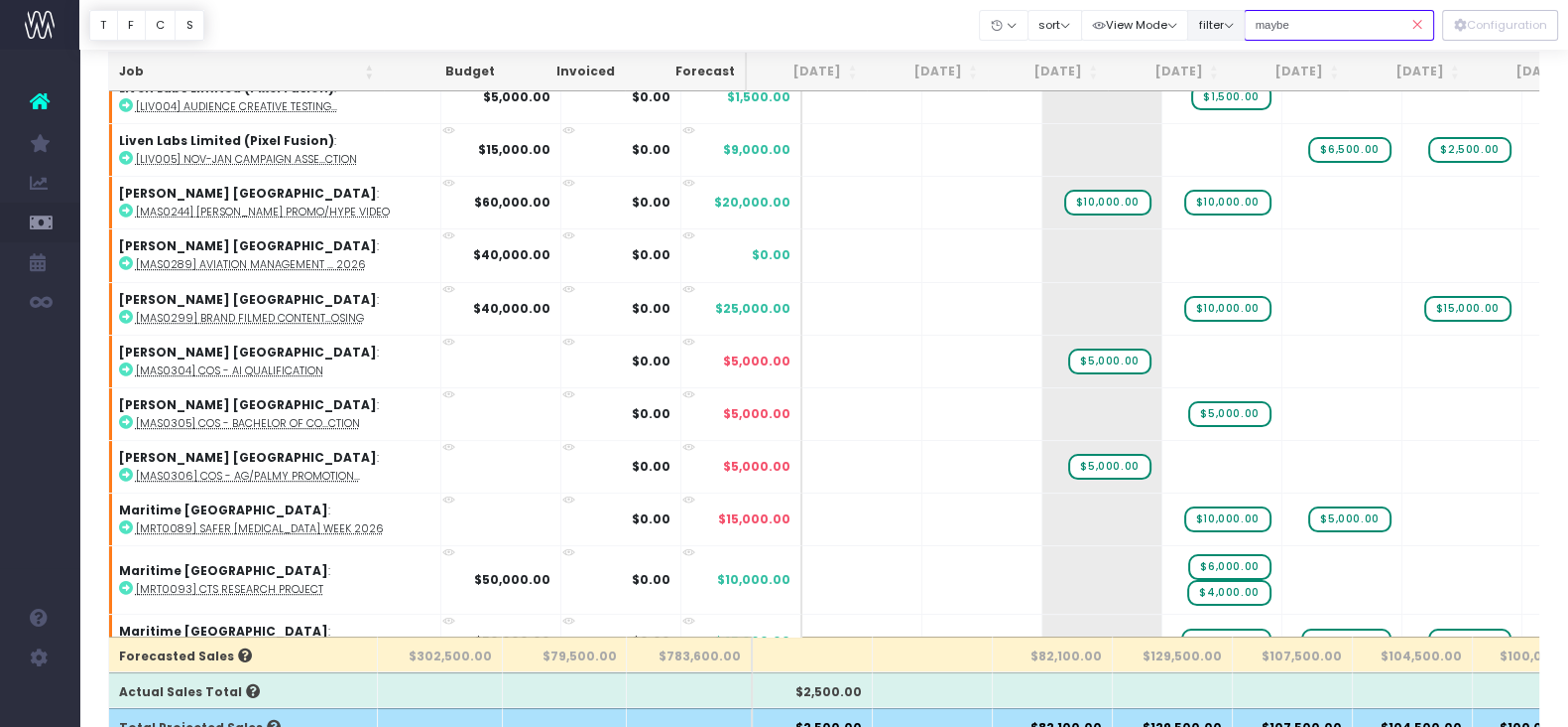
drag, startPoint x: 1305, startPoint y: 32, endPoint x: 1227, endPoint y: 30, distance: 78.0
click at [1227, 30] on div "Clear Filters Hide [DATE] [DATE] [DATE] [DATE] [DATE] [DATE] [DATE] [DATE] [DAT…" at bounding box center [1207, 25] width 454 height 41
type input "pet food"
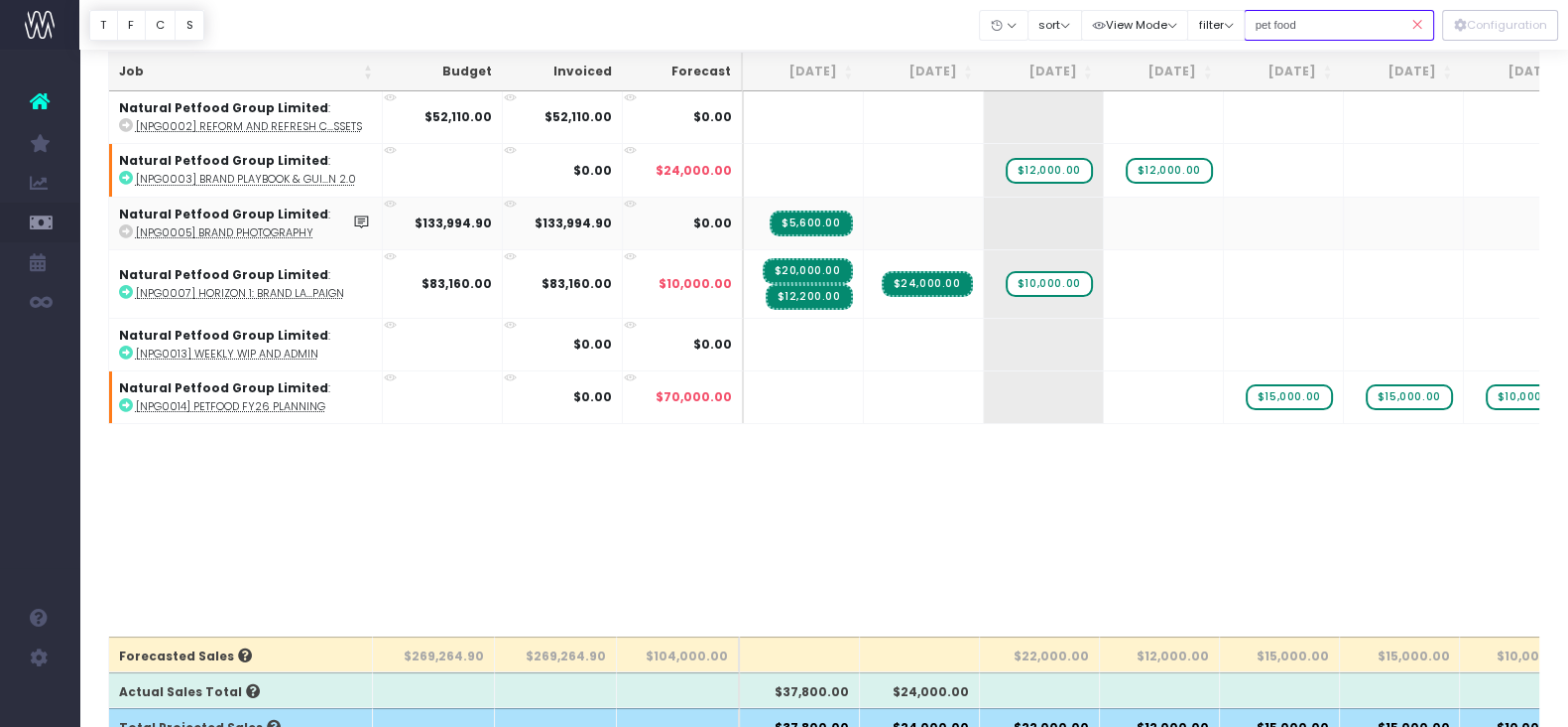
scroll to position [0, 0]
click at [911, 284] on span "$24,000.00" at bounding box center [927, 284] width 91 height 26
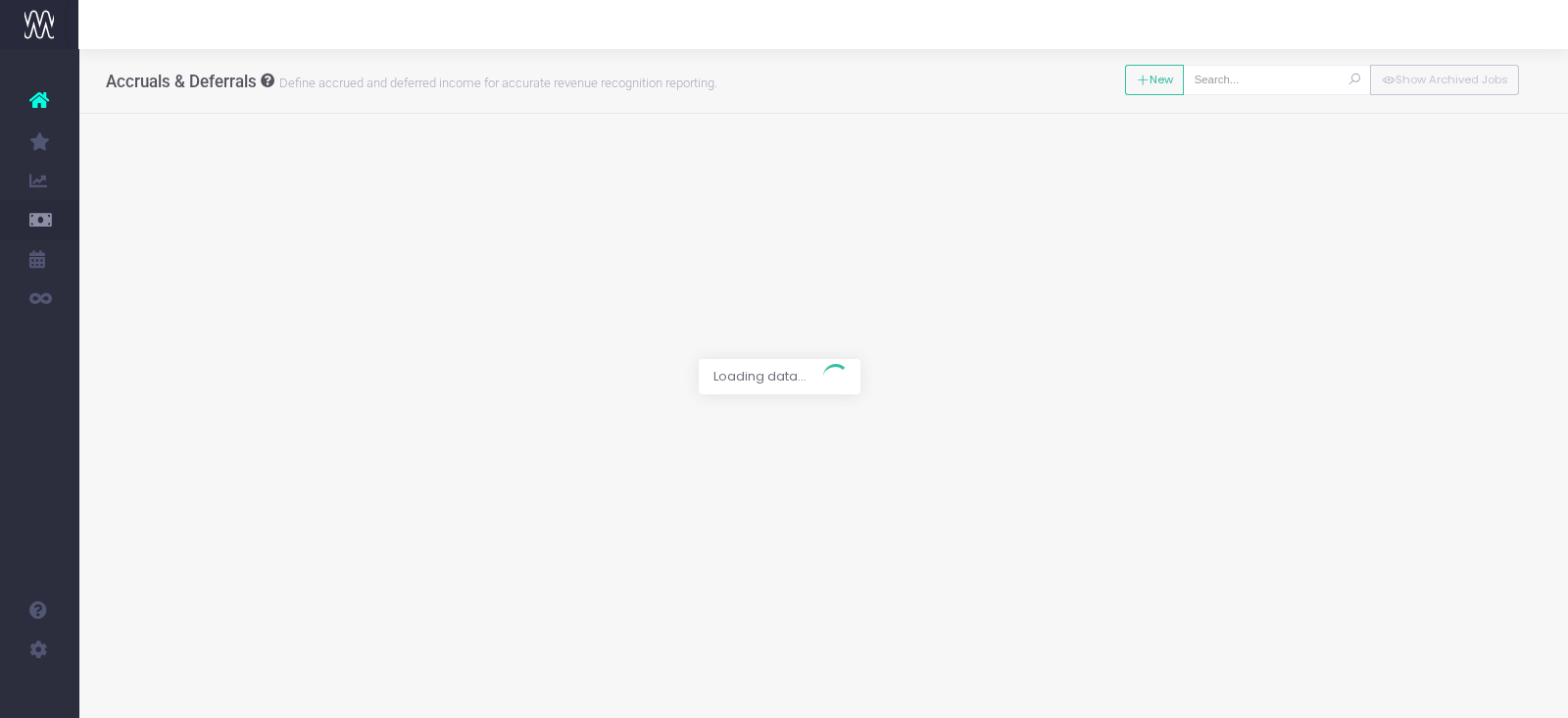
type input "[NPG0007] Horizon 1: Brand Launch Campaign"
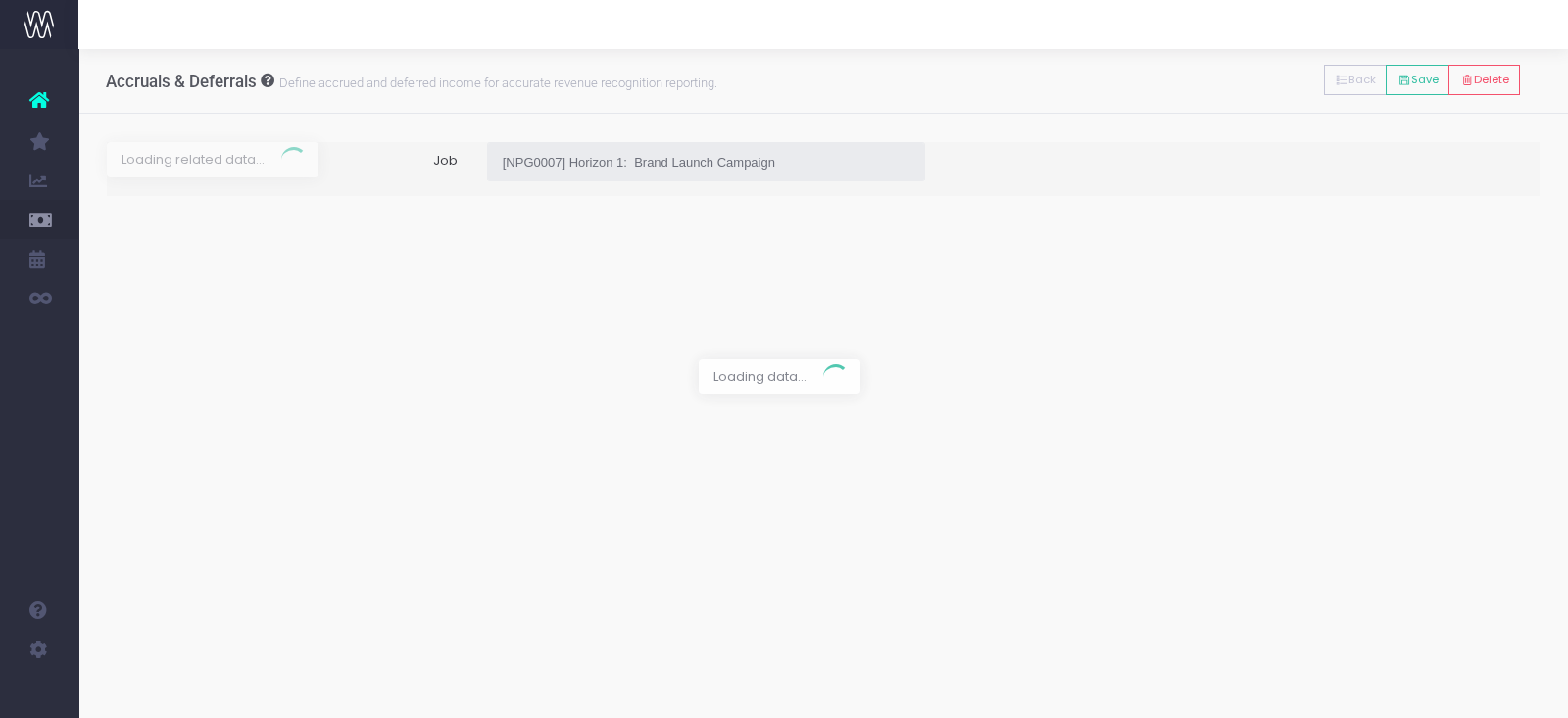
type input "Invoice INV-13487 / 30 Jul 25 / $37,080.00"
